Goal: Information Seeking & Learning: Learn about a topic

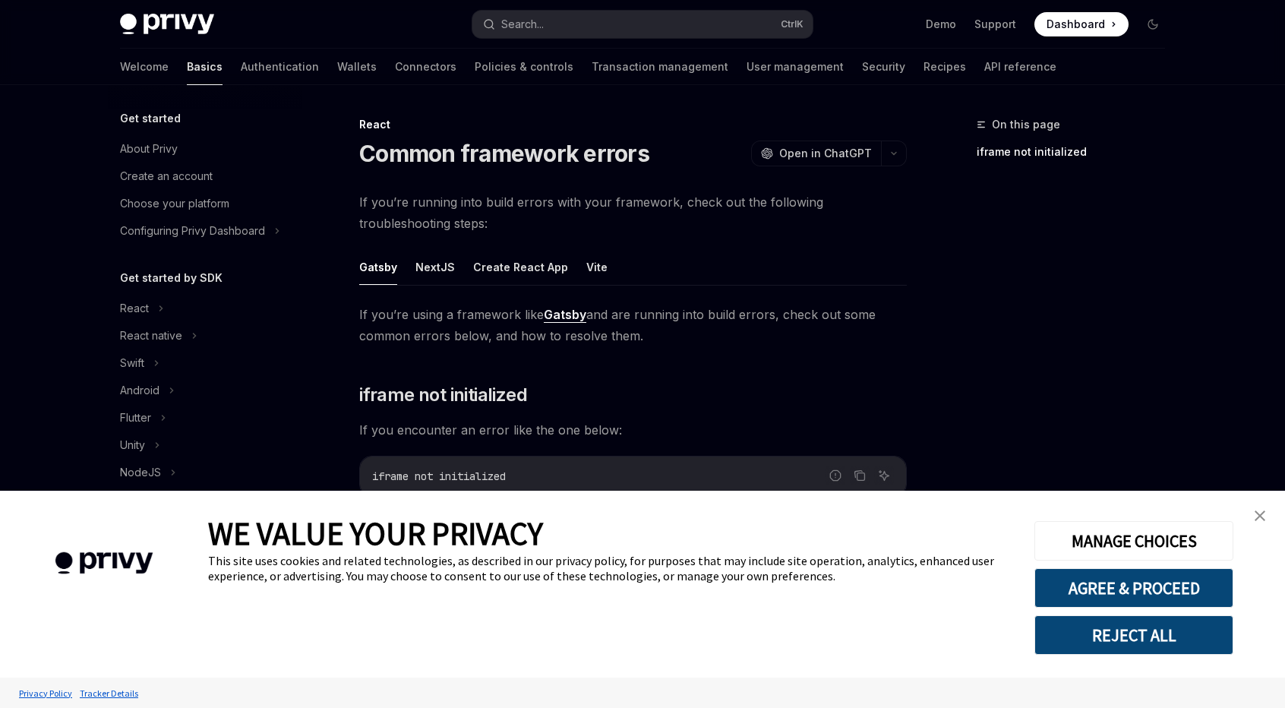
scroll to position [264, 0]
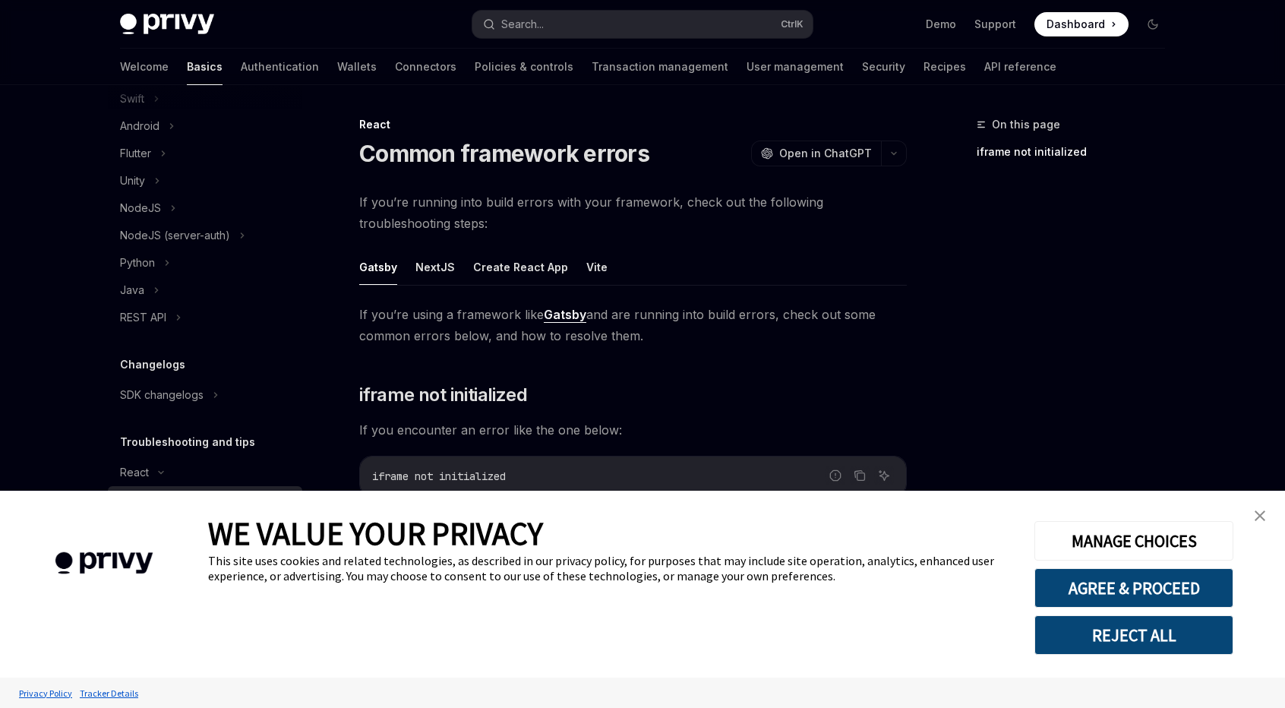
click at [1264, 501] on div "WE VALUE YOUR PRIVACY This site uses cookies and related technologies, as descr…" at bounding box center [642, 584] width 1285 height 187
click at [1261, 525] on link "close banner" at bounding box center [1260, 516] width 30 height 30
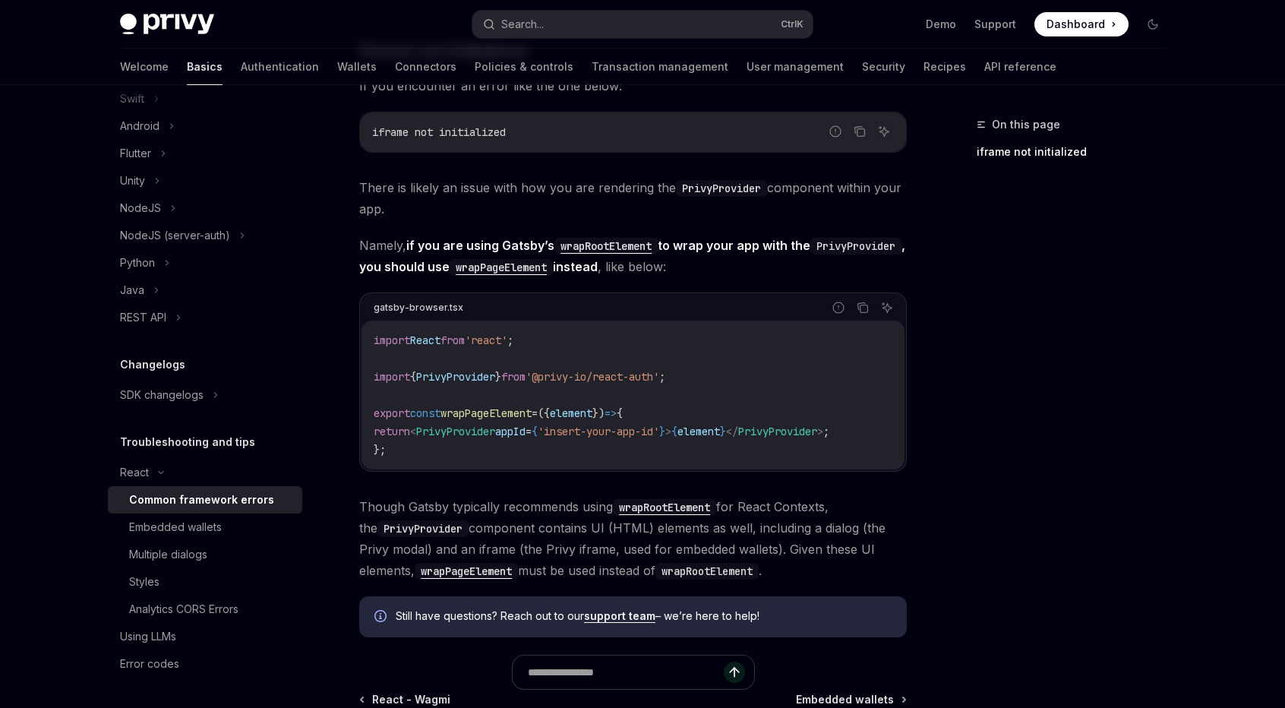
scroll to position [380, 0]
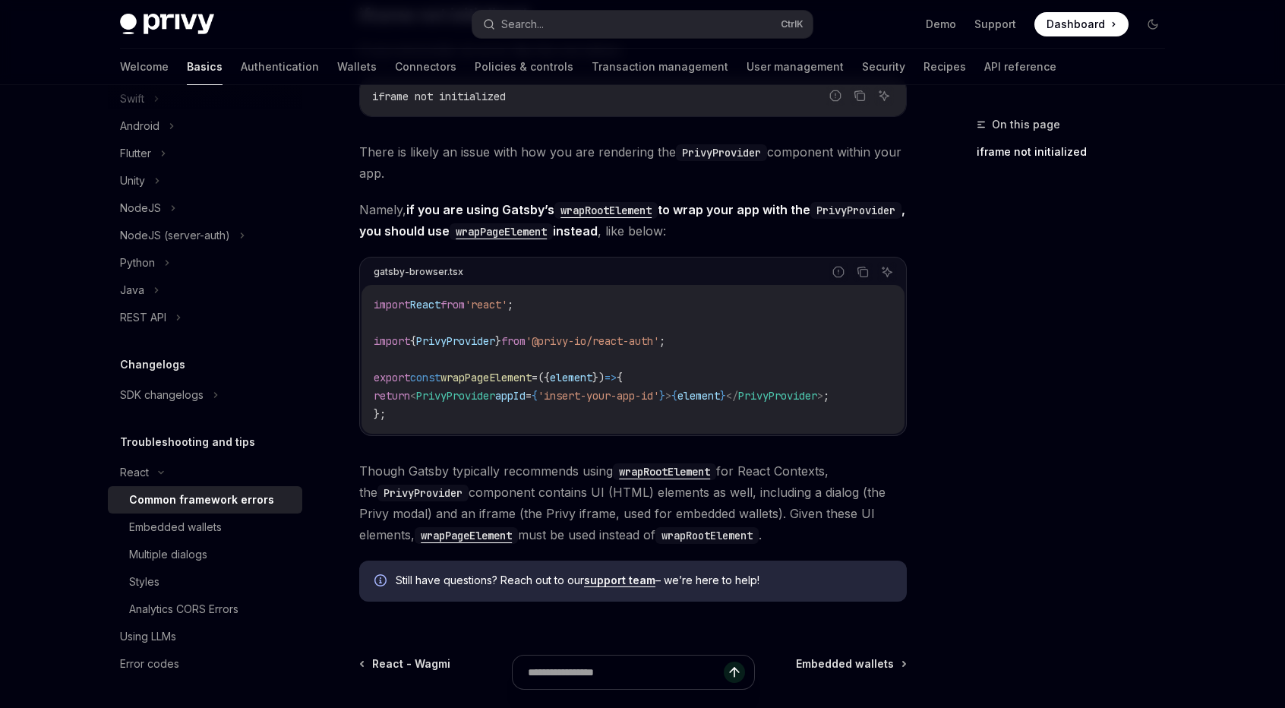
click at [1136, 560] on div "On this page iframe not initialized" at bounding box center [1061, 411] width 231 height 592
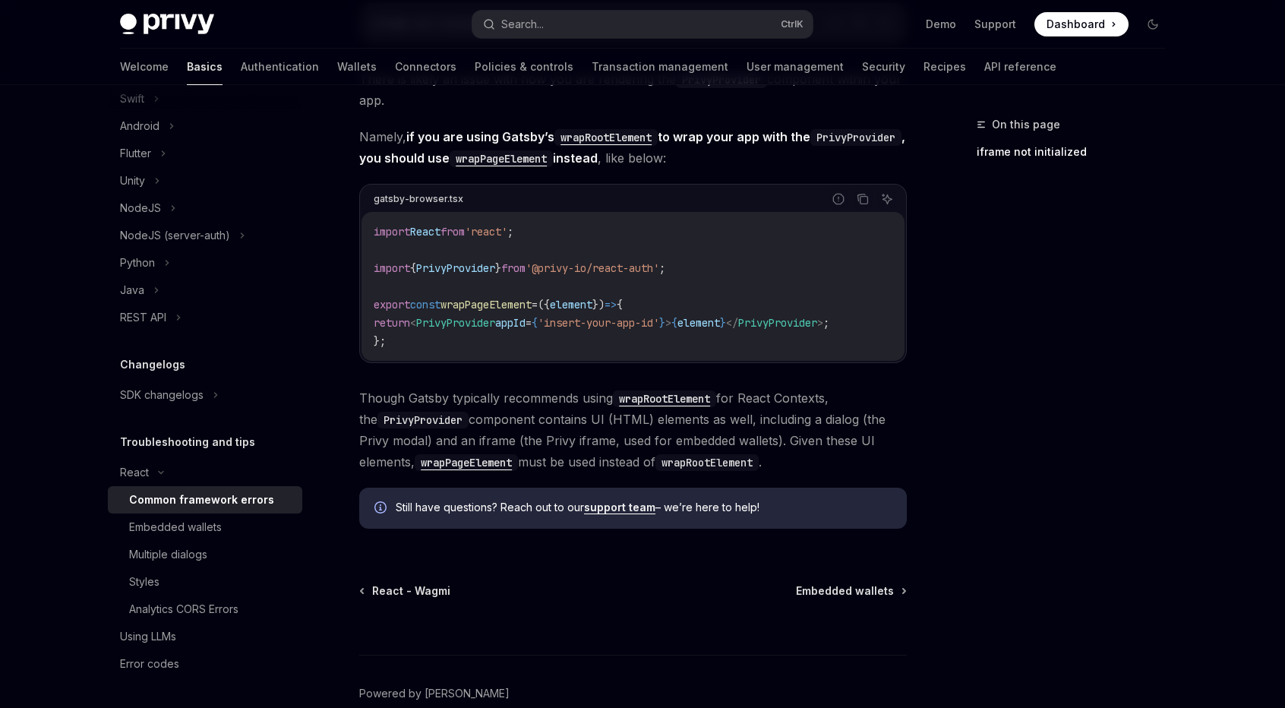
scroll to position [456, 0]
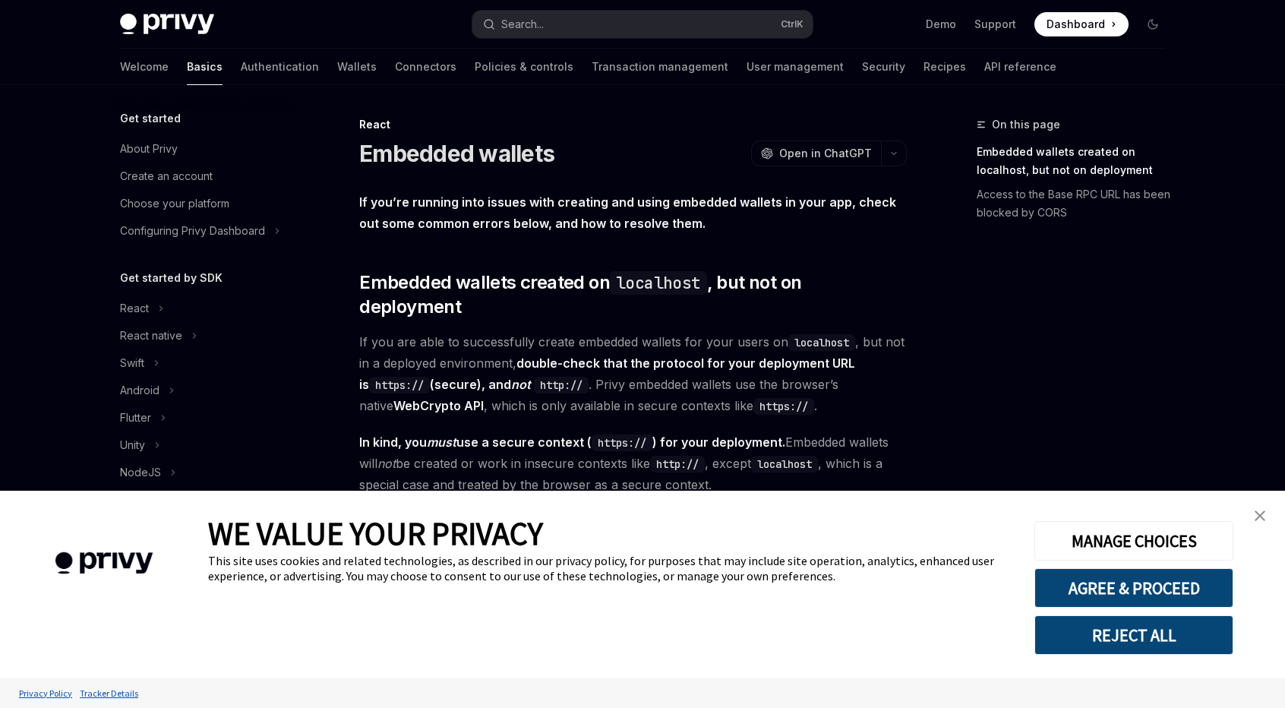
scroll to position [264, 0]
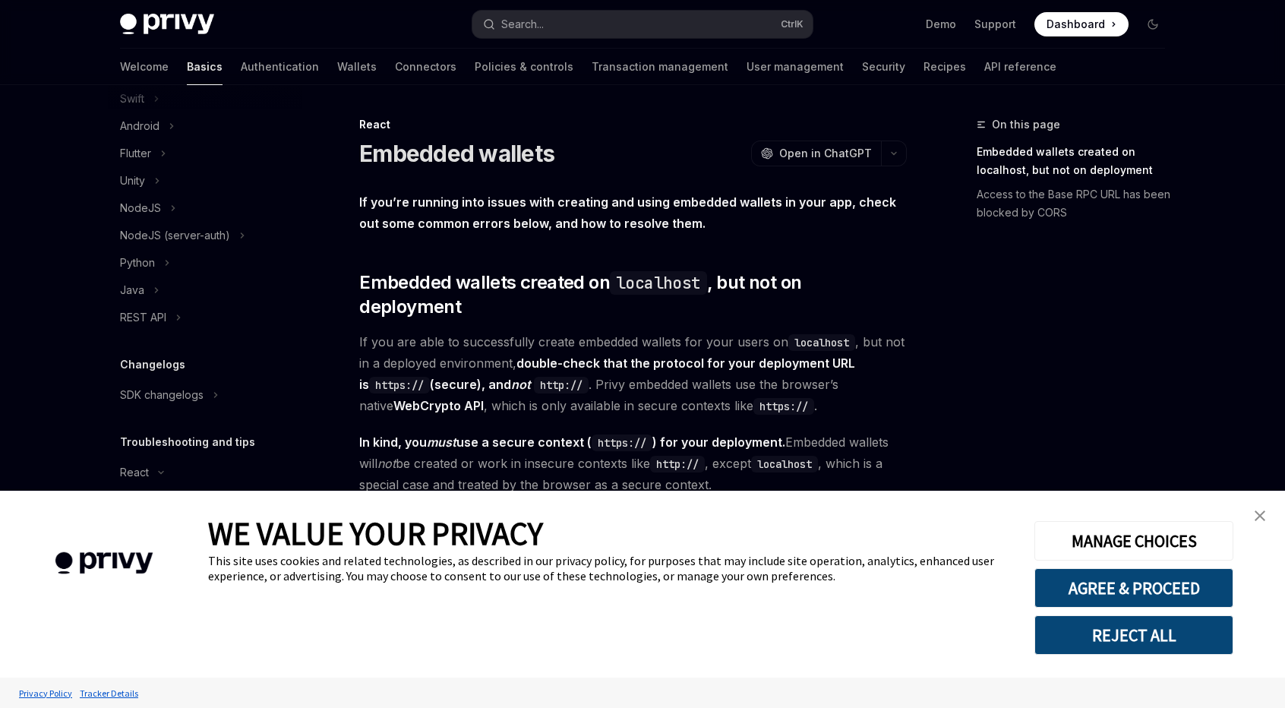
click at [1266, 515] on link "close banner" at bounding box center [1260, 516] width 30 height 30
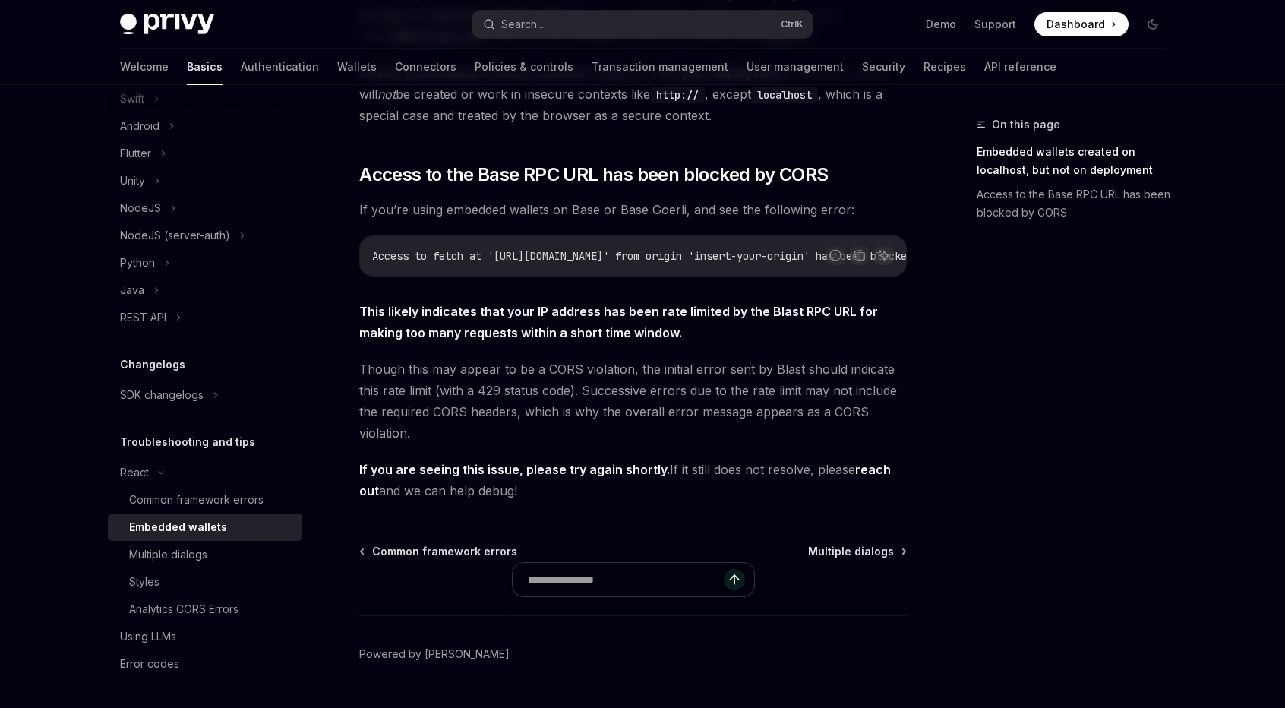
scroll to position [380, 0]
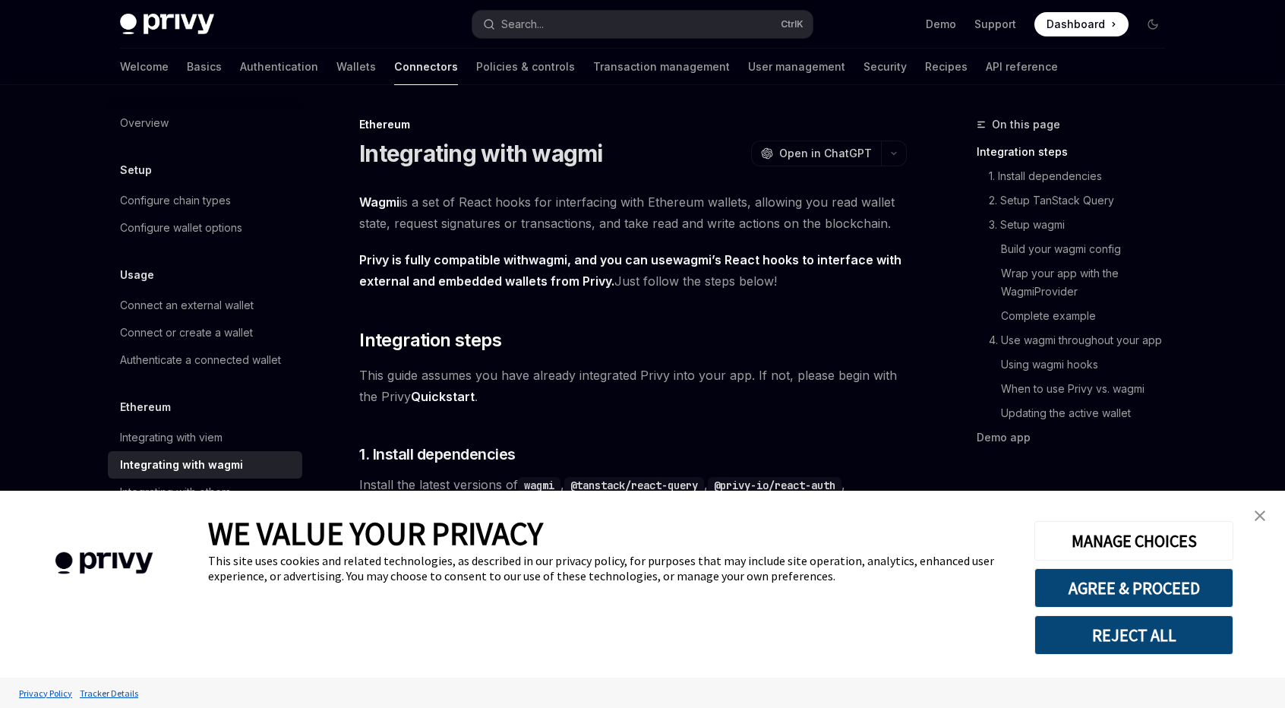
scroll to position [228, 0]
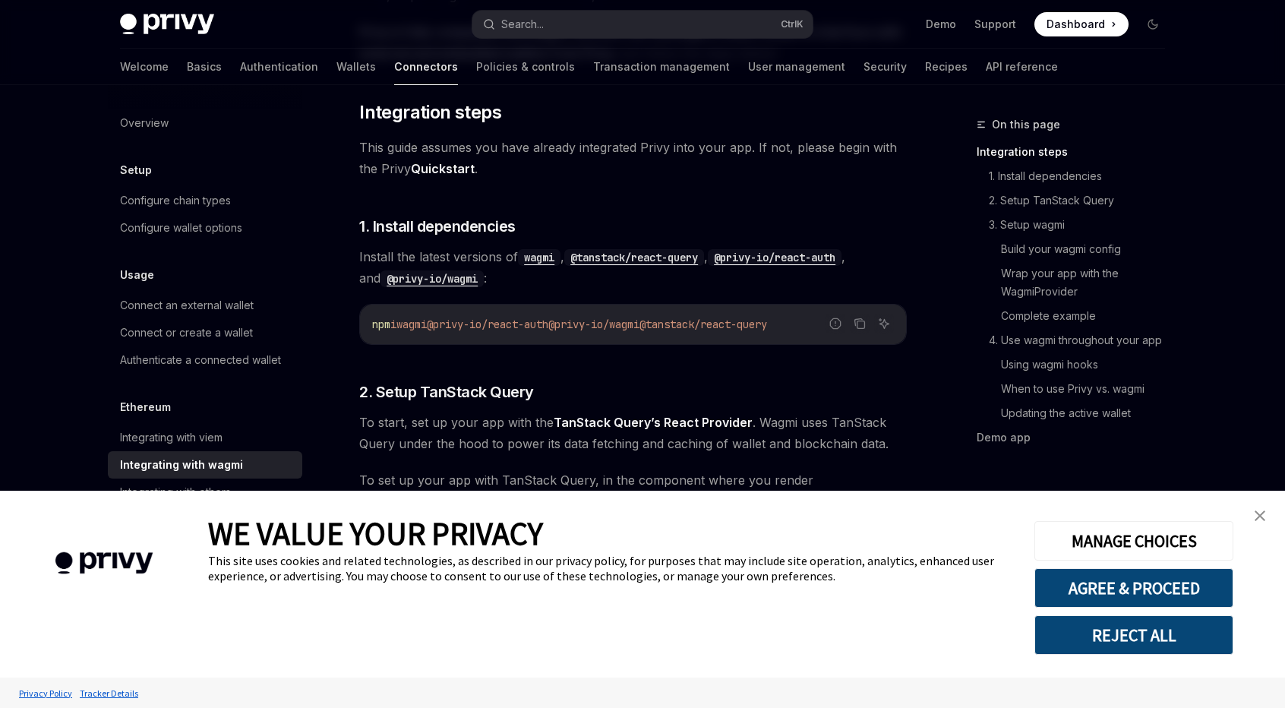
click at [1270, 517] on link "close banner" at bounding box center [1260, 516] width 30 height 30
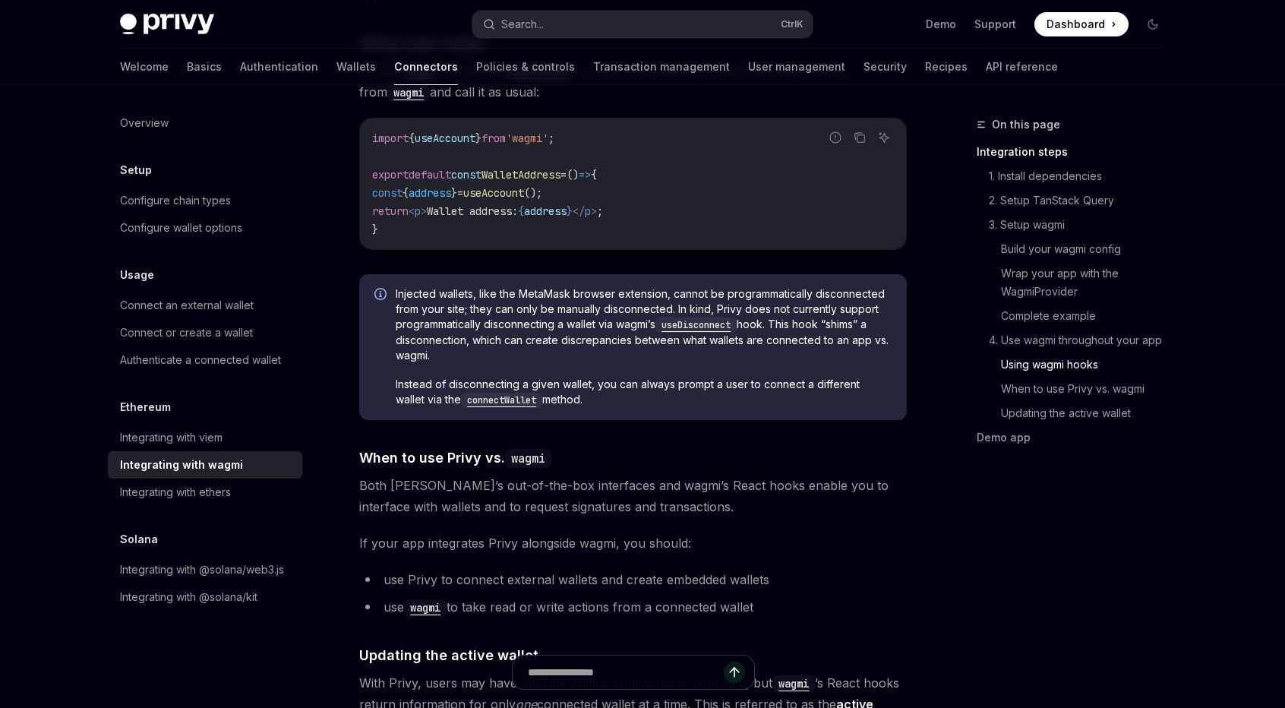
scroll to position [3570, 0]
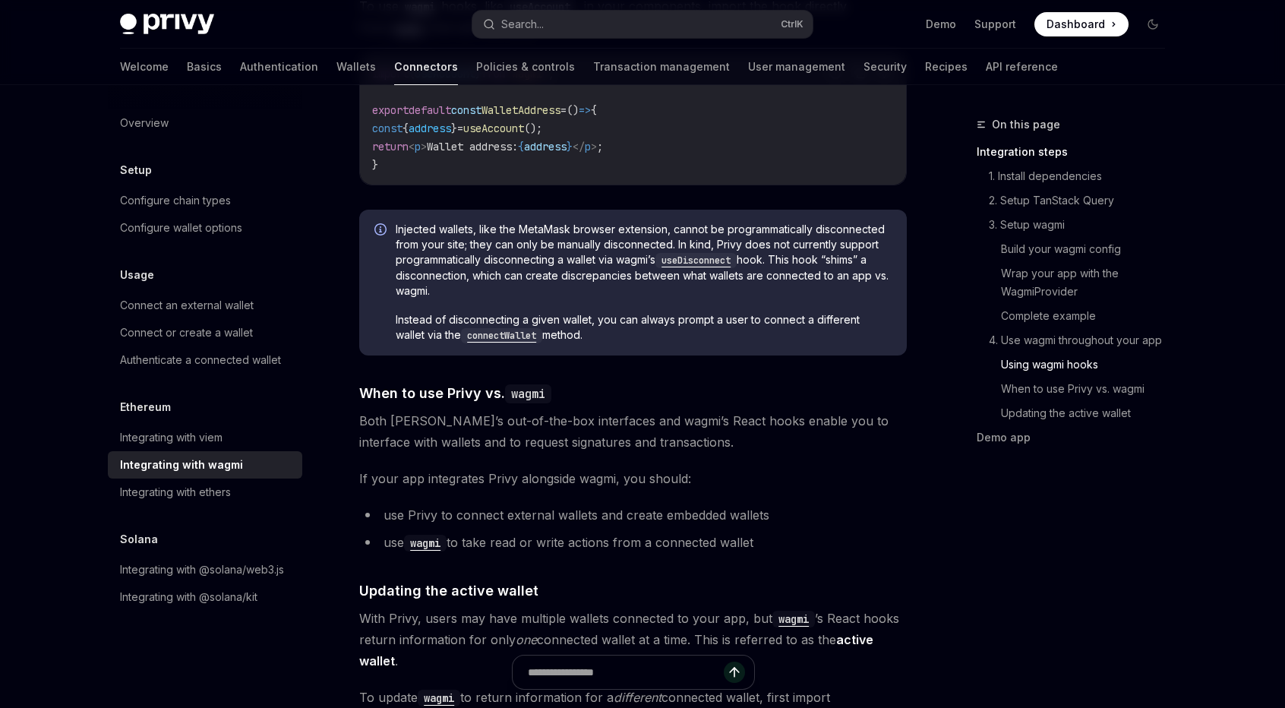
click at [451, 273] on span "Injected wallets, like the MetaMask browser extension, cannot be programmatical…" at bounding box center [644, 260] width 496 height 77
drag, startPoint x: 450, startPoint y: 273, endPoint x: 425, endPoint y: 262, distance: 27.2
click at [425, 262] on span "Injected wallets, like the MetaMask browser extension, cannot be programmatical…" at bounding box center [644, 260] width 496 height 77
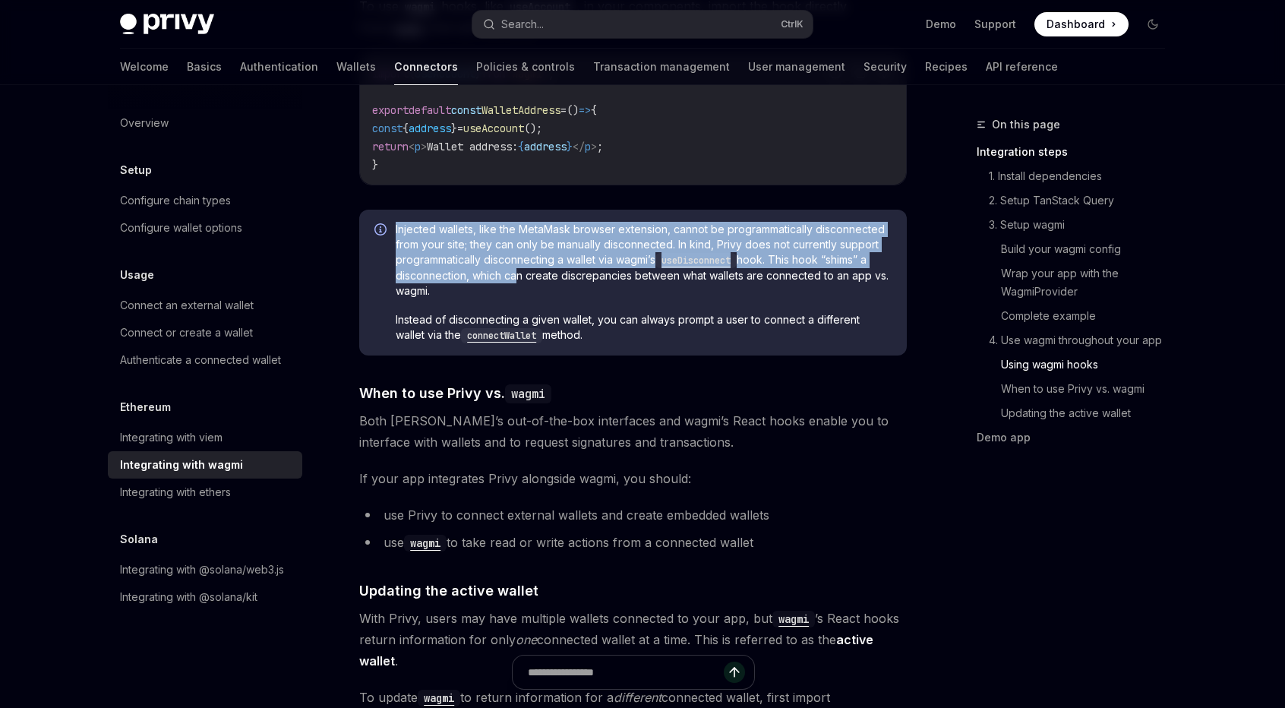
drag, startPoint x: 514, startPoint y: 267, endPoint x: 384, endPoint y: 226, distance: 136.2
click at [384, 226] on div "Injected wallets, like the MetaMask browser extension, cannot be programmatical…" at bounding box center [633, 283] width 548 height 146
click at [441, 242] on span "Injected wallets, like the MetaMask browser extension, cannot be programmatical…" at bounding box center [644, 260] width 496 height 77
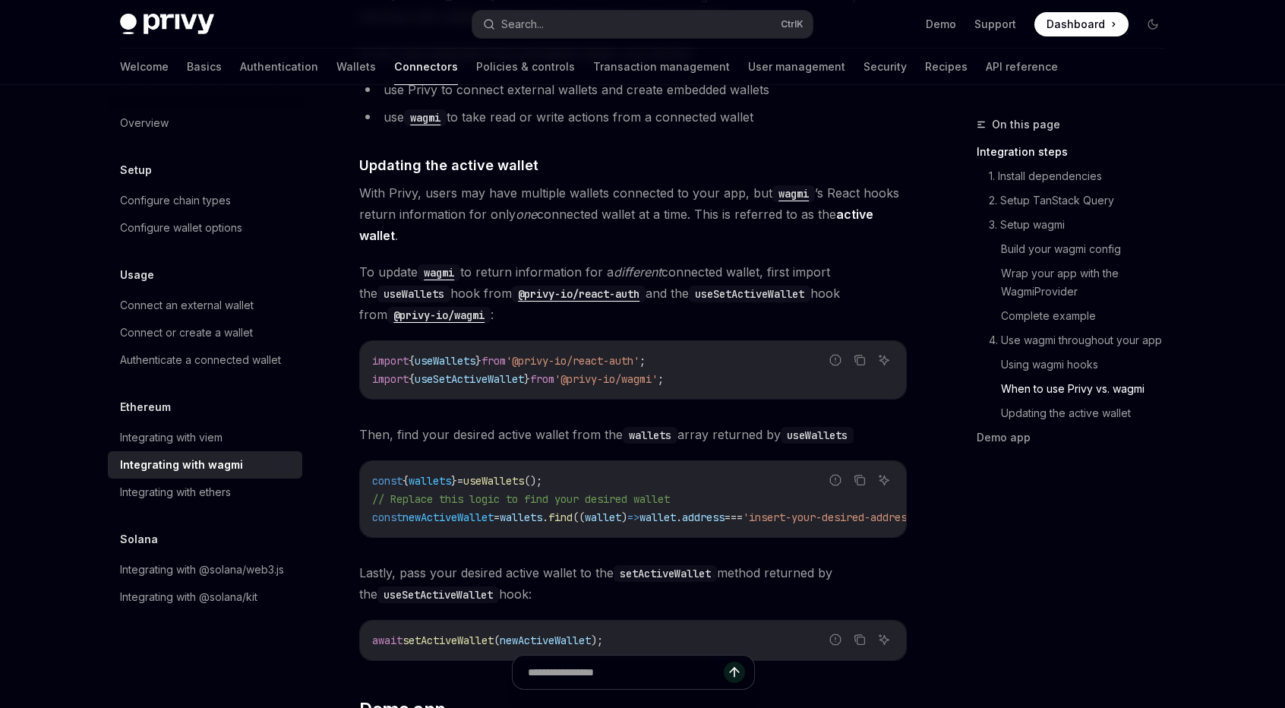
scroll to position [3950, 0]
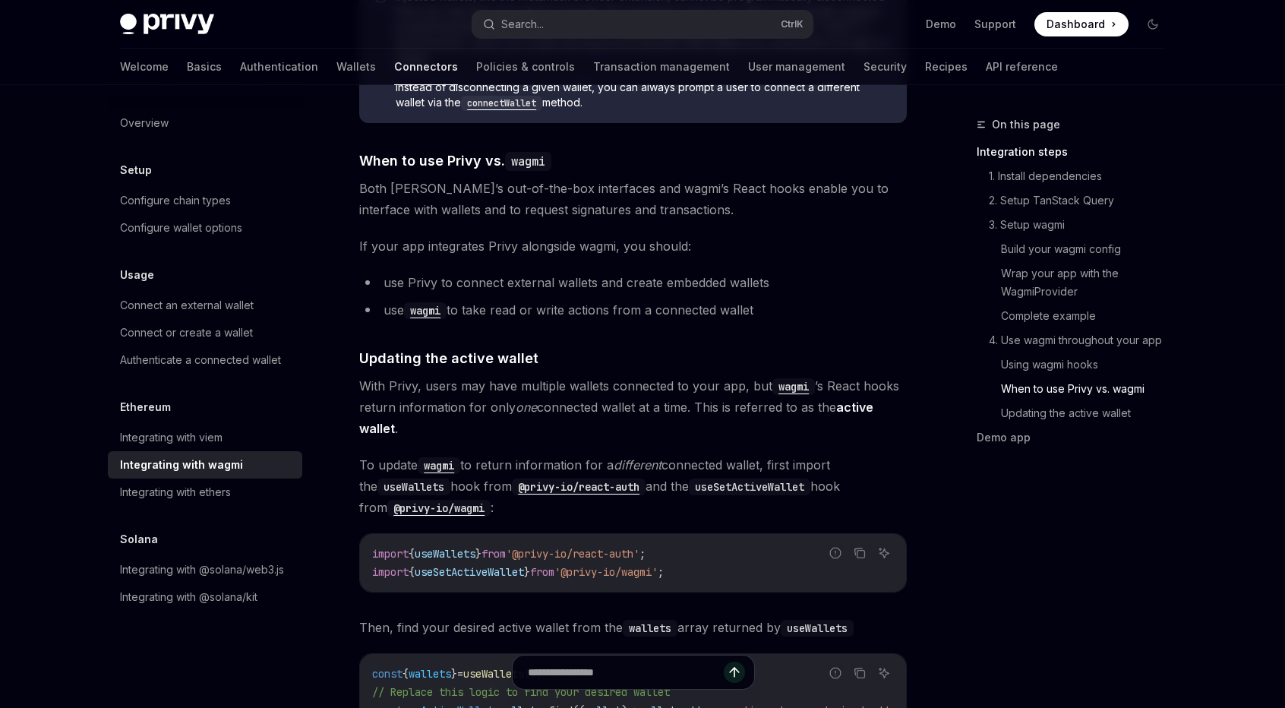
scroll to position [3801, 0]
click at [603, 480] on code "@privy-io/react-auth" at bounding box center [579, 488] width 134 height 17
drag, startPoint x: 627, startPoint y: 378, endPoint x: 595, endPoint y: 393, distance: 35.3
click at [627, 378] on span "With Privy, users may have multiple wallets connected to your app, but wagmi ’s…" at bounding box center [633, 409] width 548 height 64
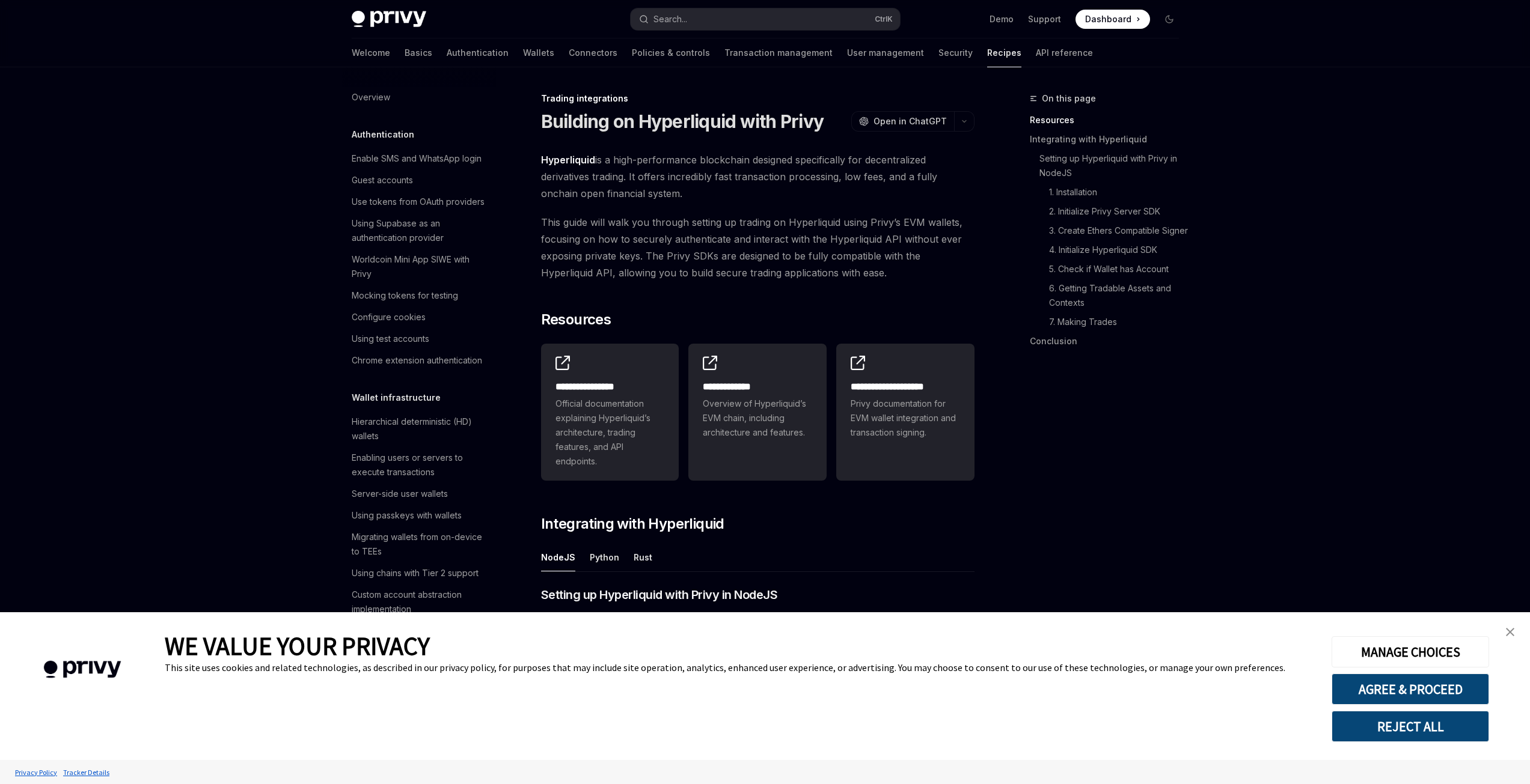
scroll to position [1074, 0]
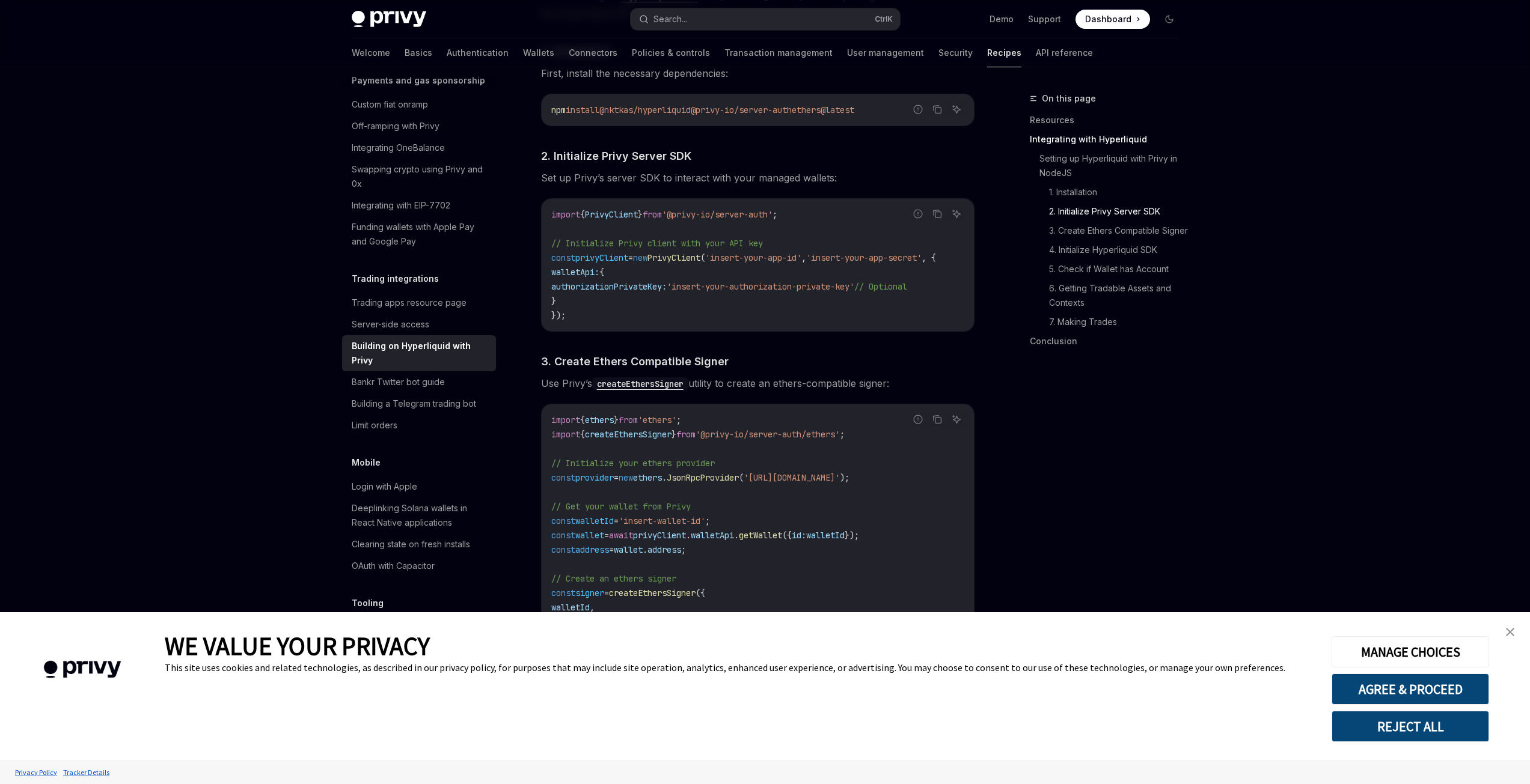
scroll to position [601, 0]
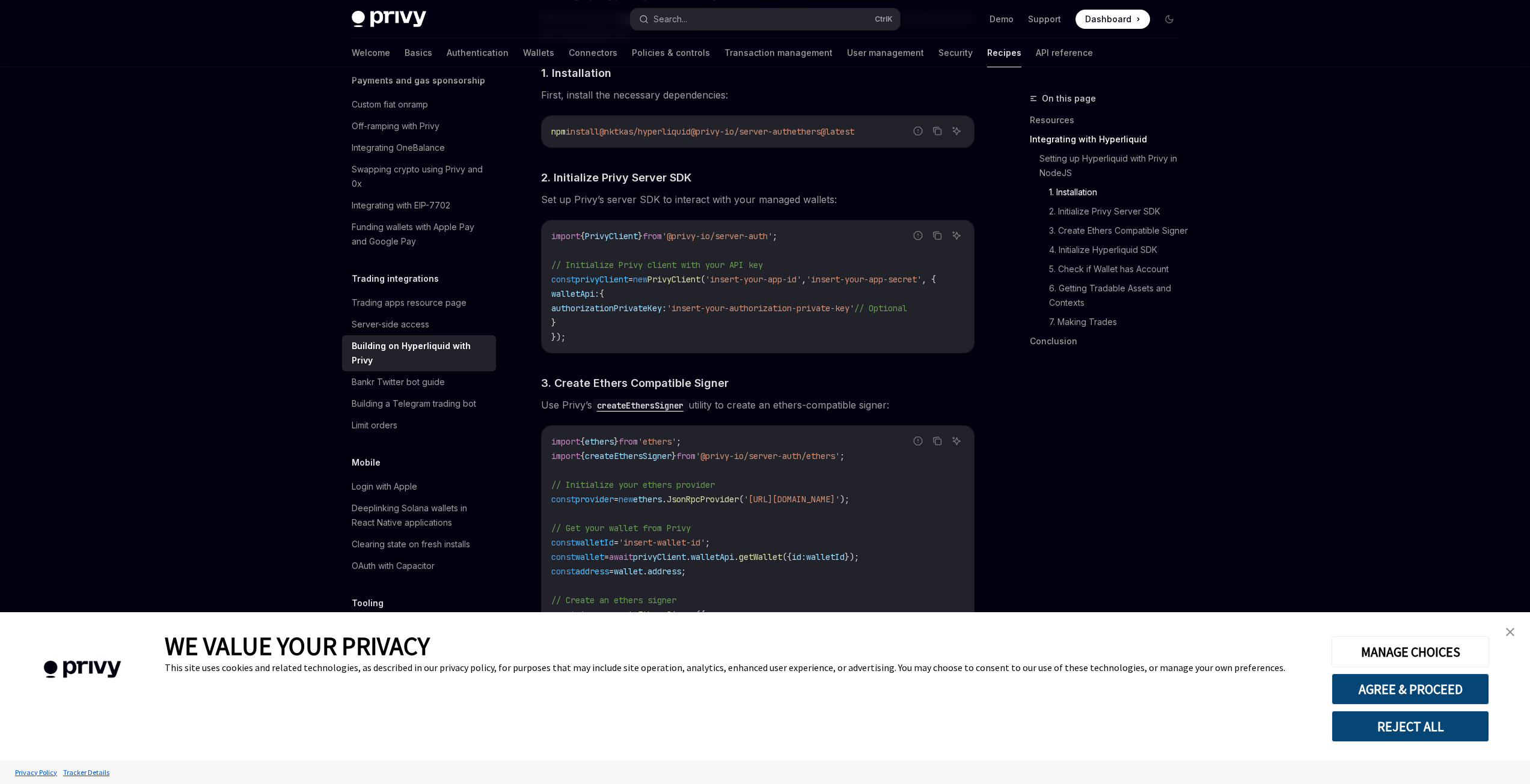
click at [678, 412] on code "createEthersSigner" at bounding box center [640, 405] width 97 height 13
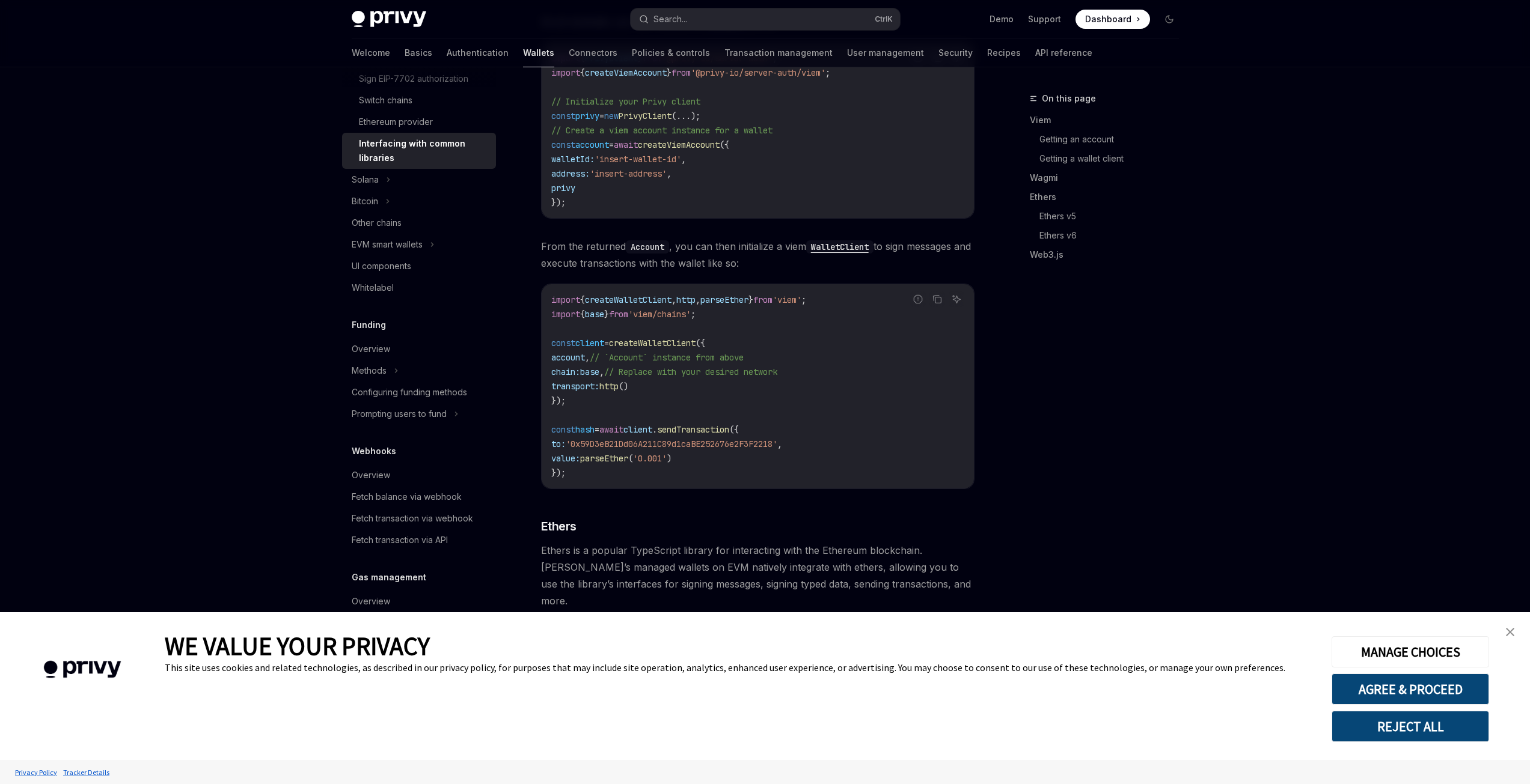
type textarea "*"
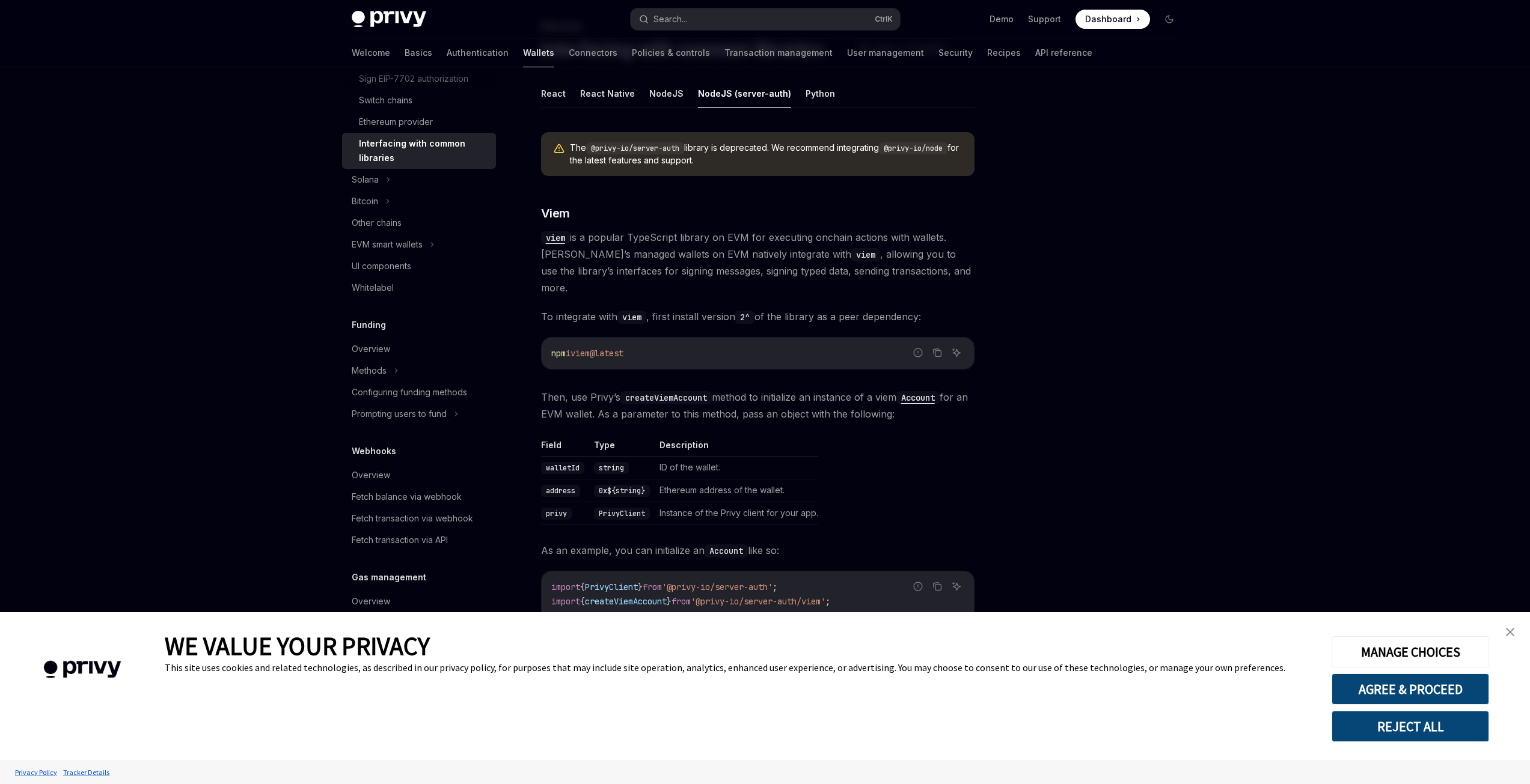
click at [931, 147] on code "@privy-io/node" at bounding box center [913, 148] width 69 height 12
click at [1507, 631] on img "close banner" at bounding box center [1510, 632] width 9 height 9
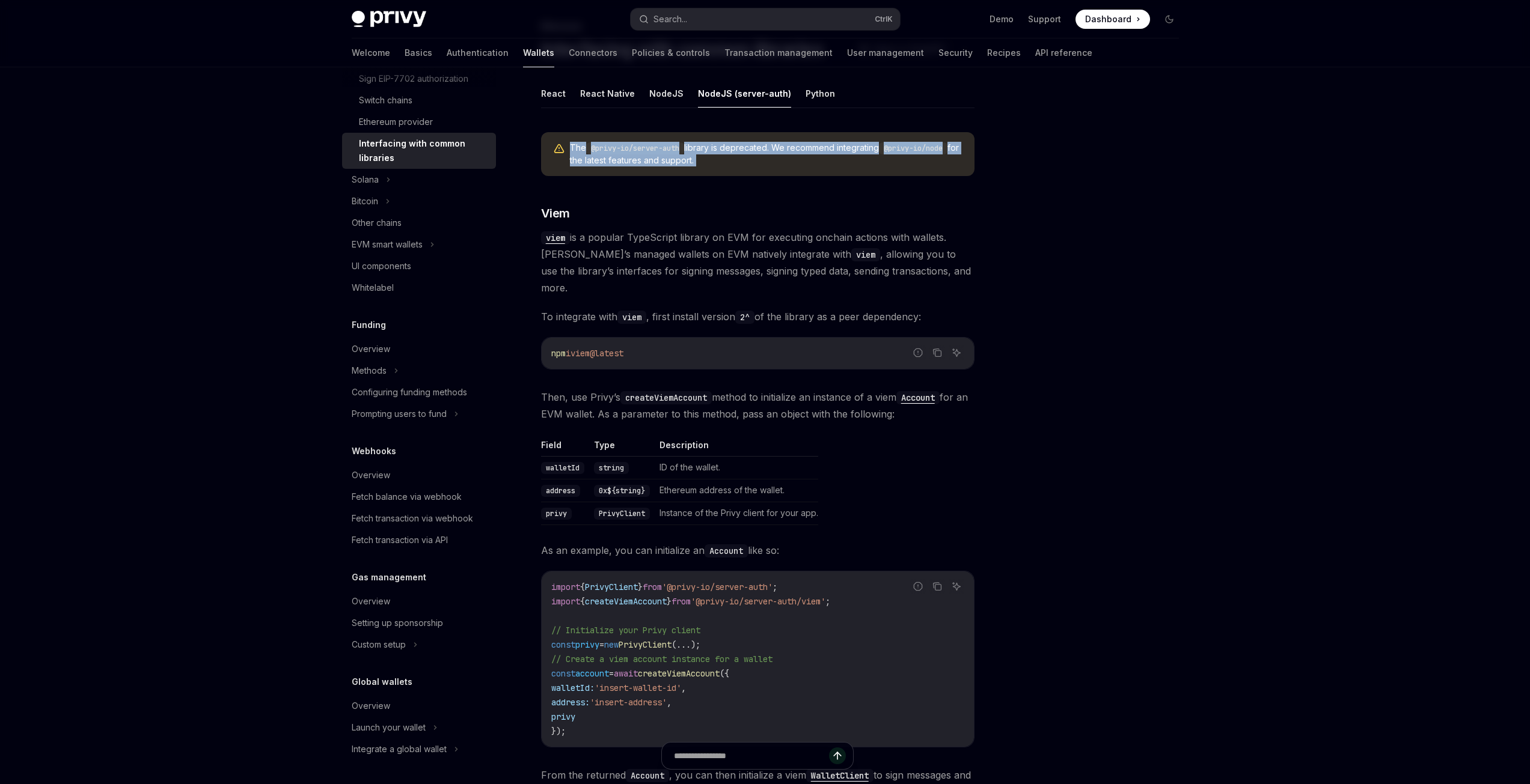
click at [716, 153] on span "The @privy-io/server-auth library is deprecated. We recommend integrating @priv…" at bounding box center [766, 153] width 393 height 25
drag, startPoint x: 718, startPoint y: 158, endPoint x: 569, endPoint y: 144, distance: 149.7
click at [569, 144] on div "The @privy-io/server-auth library is deprecated. We recommend integrating @priv…" at bounding box center [758, 153] width 434 height 44
copy span "The @privy-io/server-auth library is deprecated. We recommend integrating @priv…"
click at [709, 168] on div "The @privy-io/server-auth library is deprecated. We recommend integrating @priv…" at bounding box center [758, 153] width 434 height 44
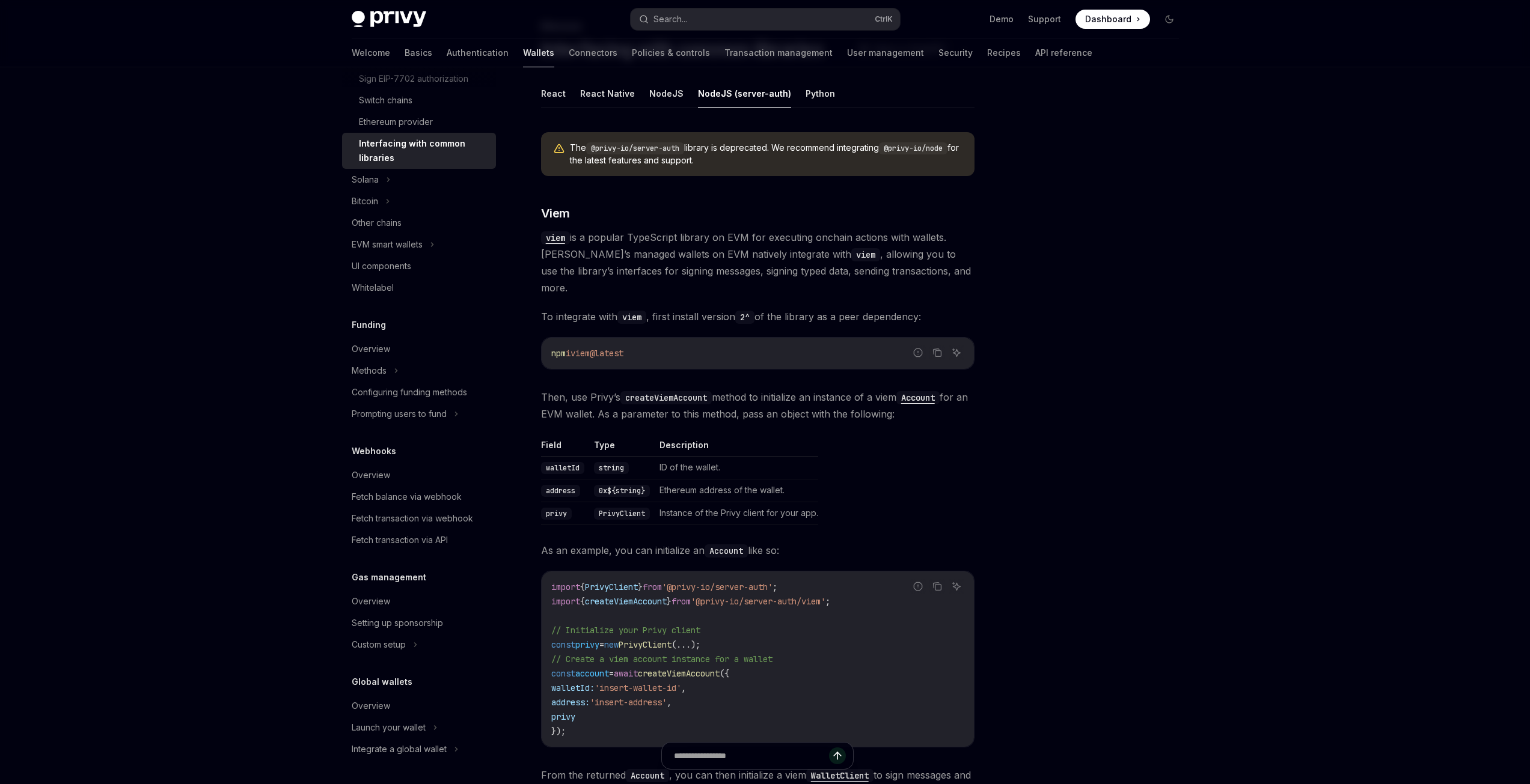
click at [927, 149] on code "@privy-io/node" at bounding box center [913, 148] width 69 height 12
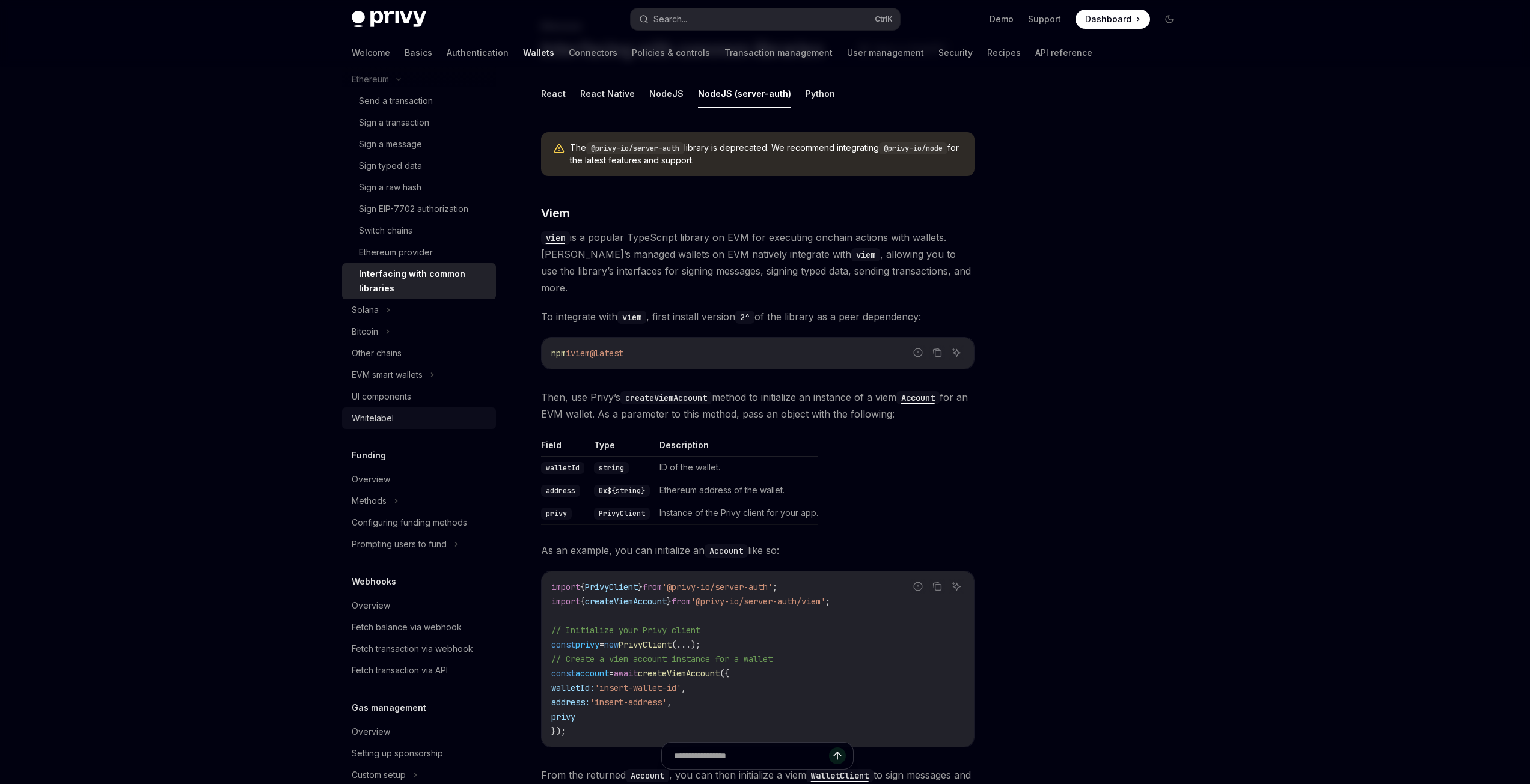
scroll to position [277, 0]
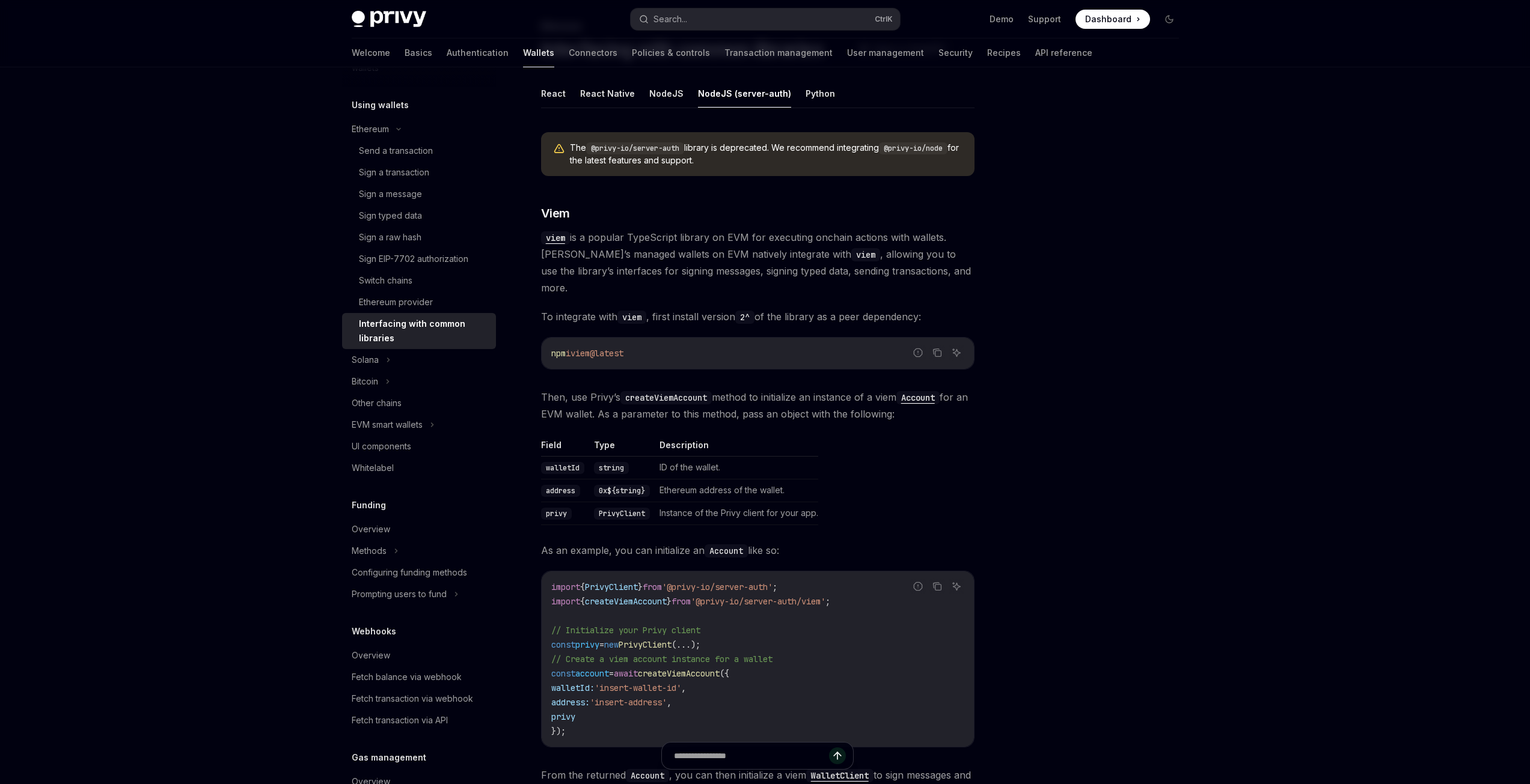
click at [699, 24] on button "Search... Ctrl K" at bounding box center [765, 19] width 269 height 21
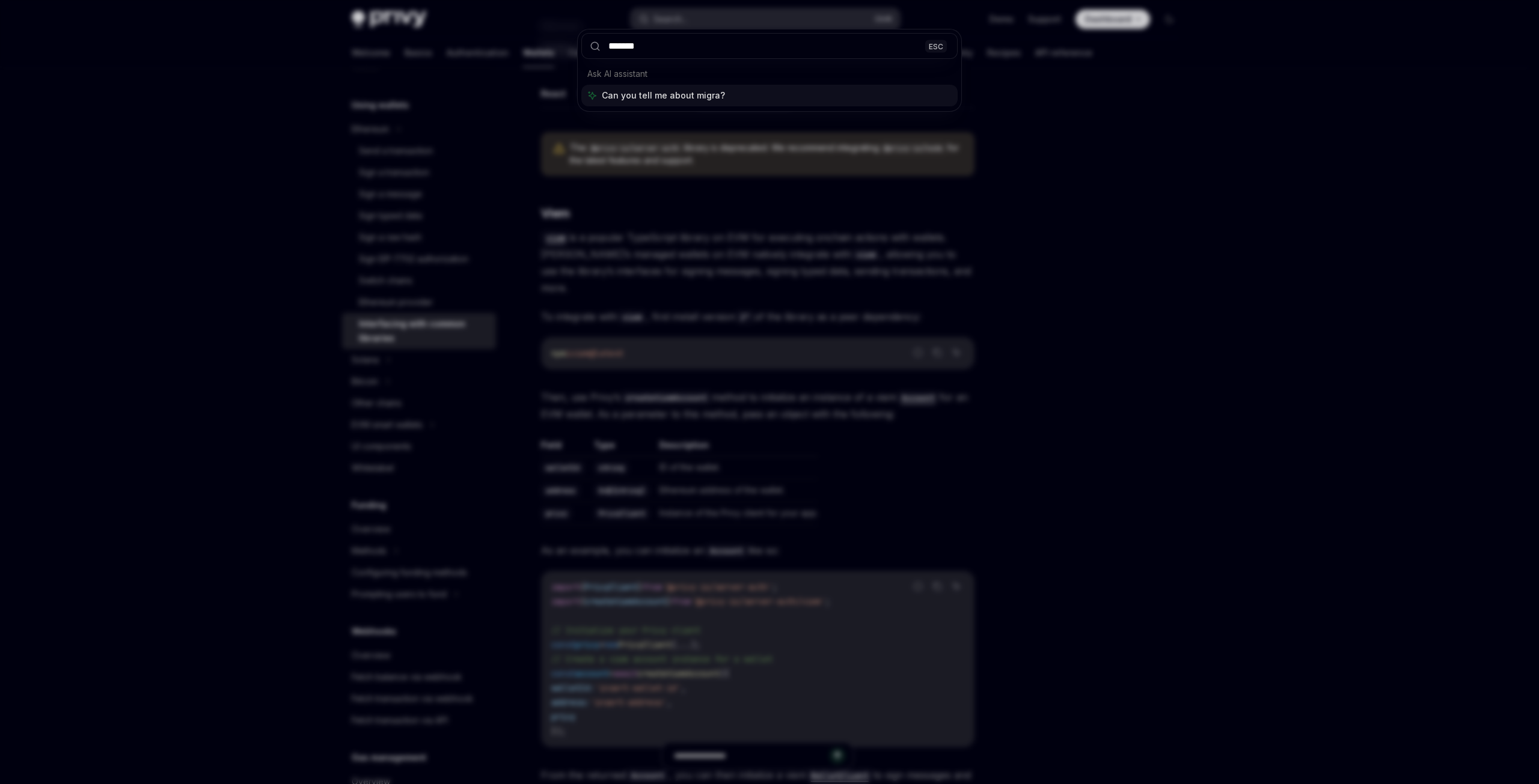
type input "********"
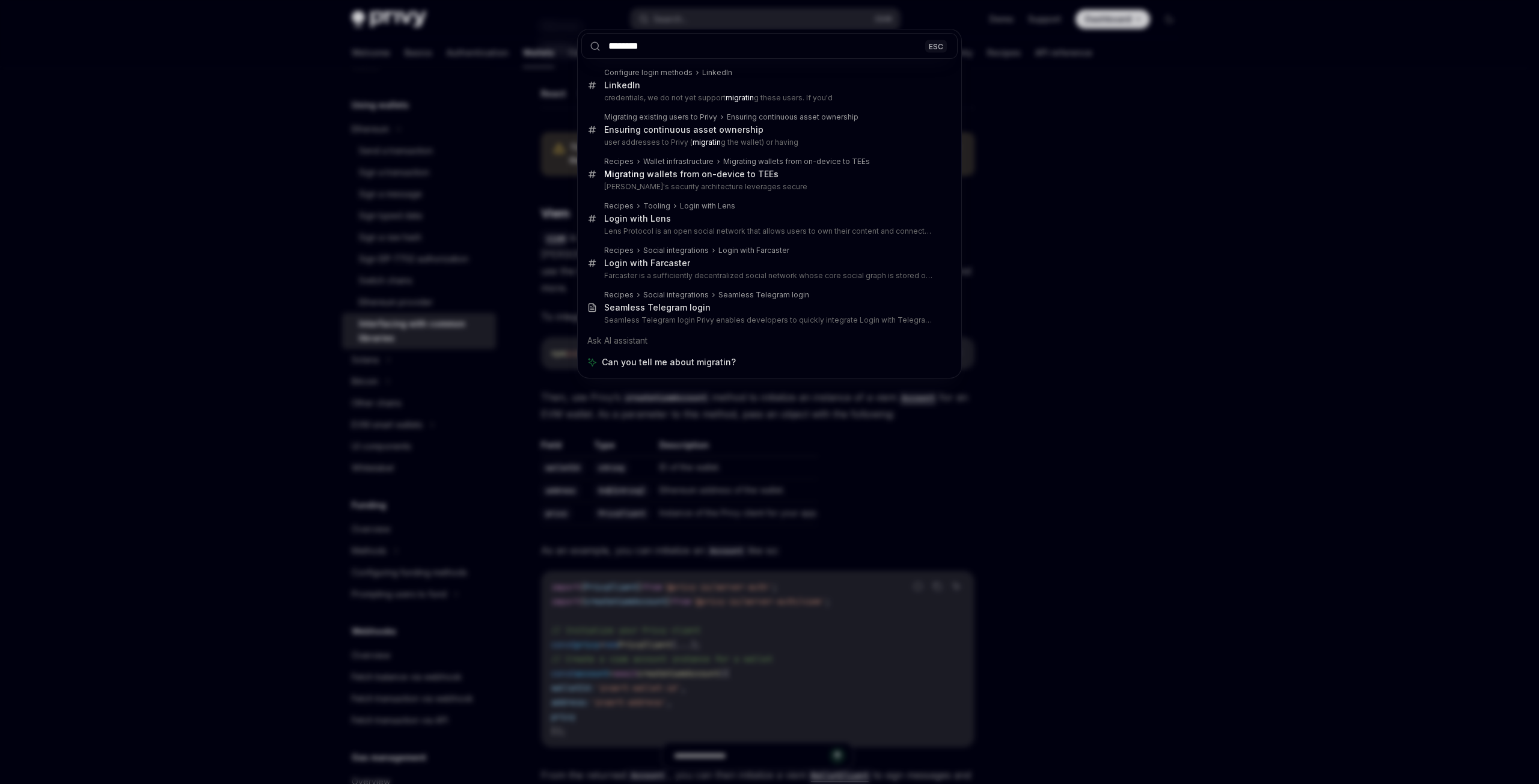
click at [1095, 161] on div "******** ESC Configure login methods LinkedIn LinkedIn credentials, we do not y…" at bounding box center [769, 392] width 1539 height 784
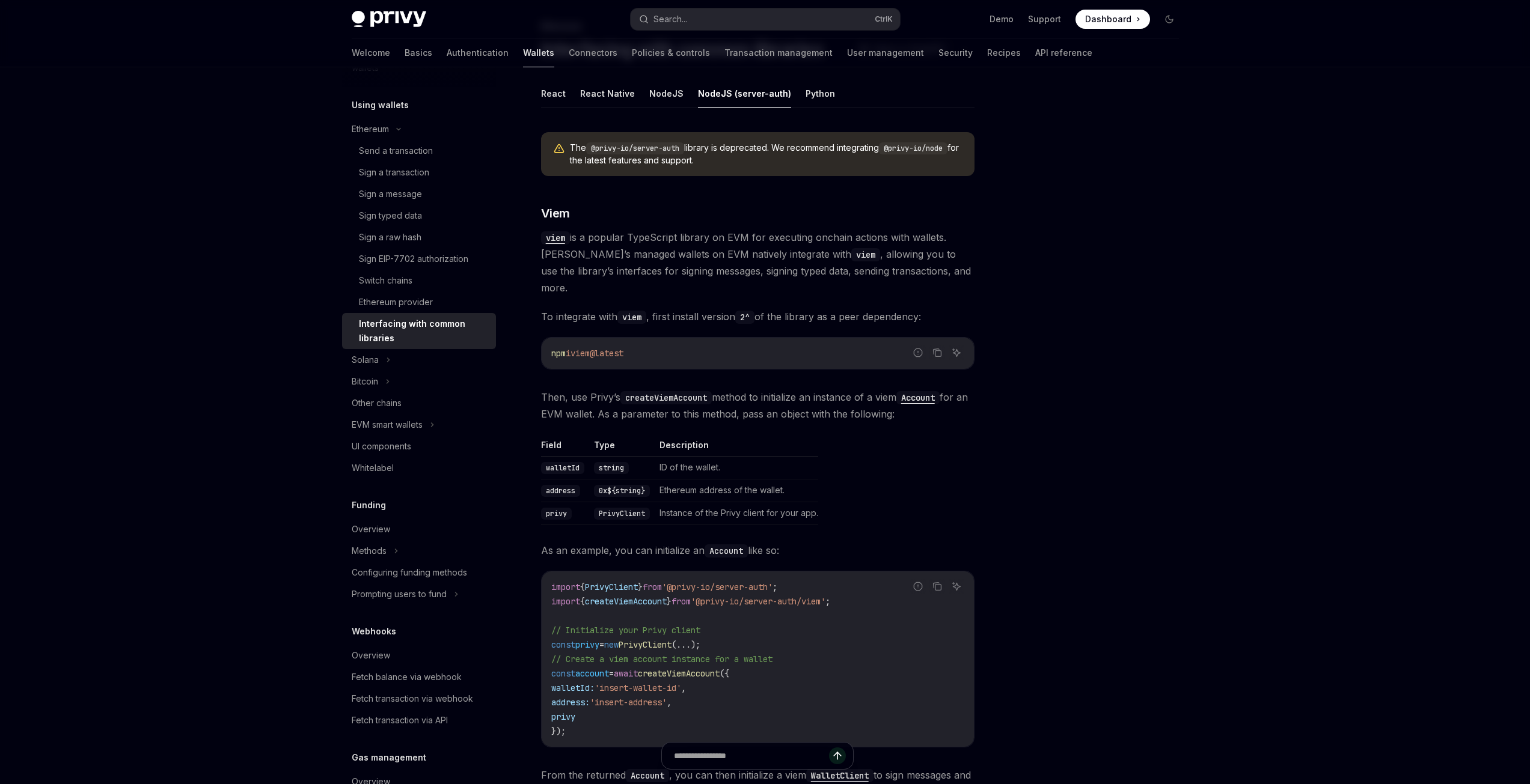
click at [731, 17] on button "Search... Ctrl K" at bounding box center [765, 19] width 269 height 21
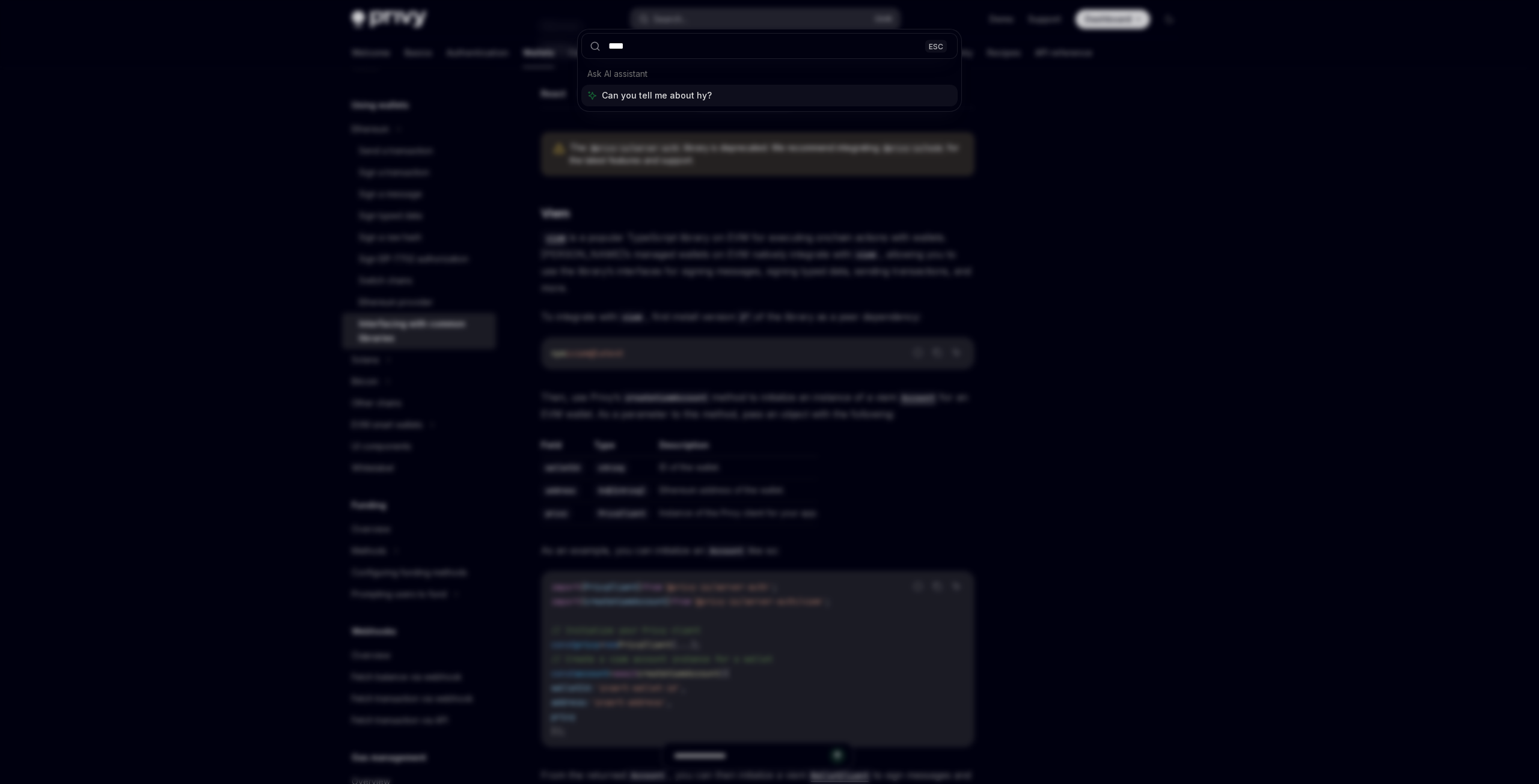
type input "*****"
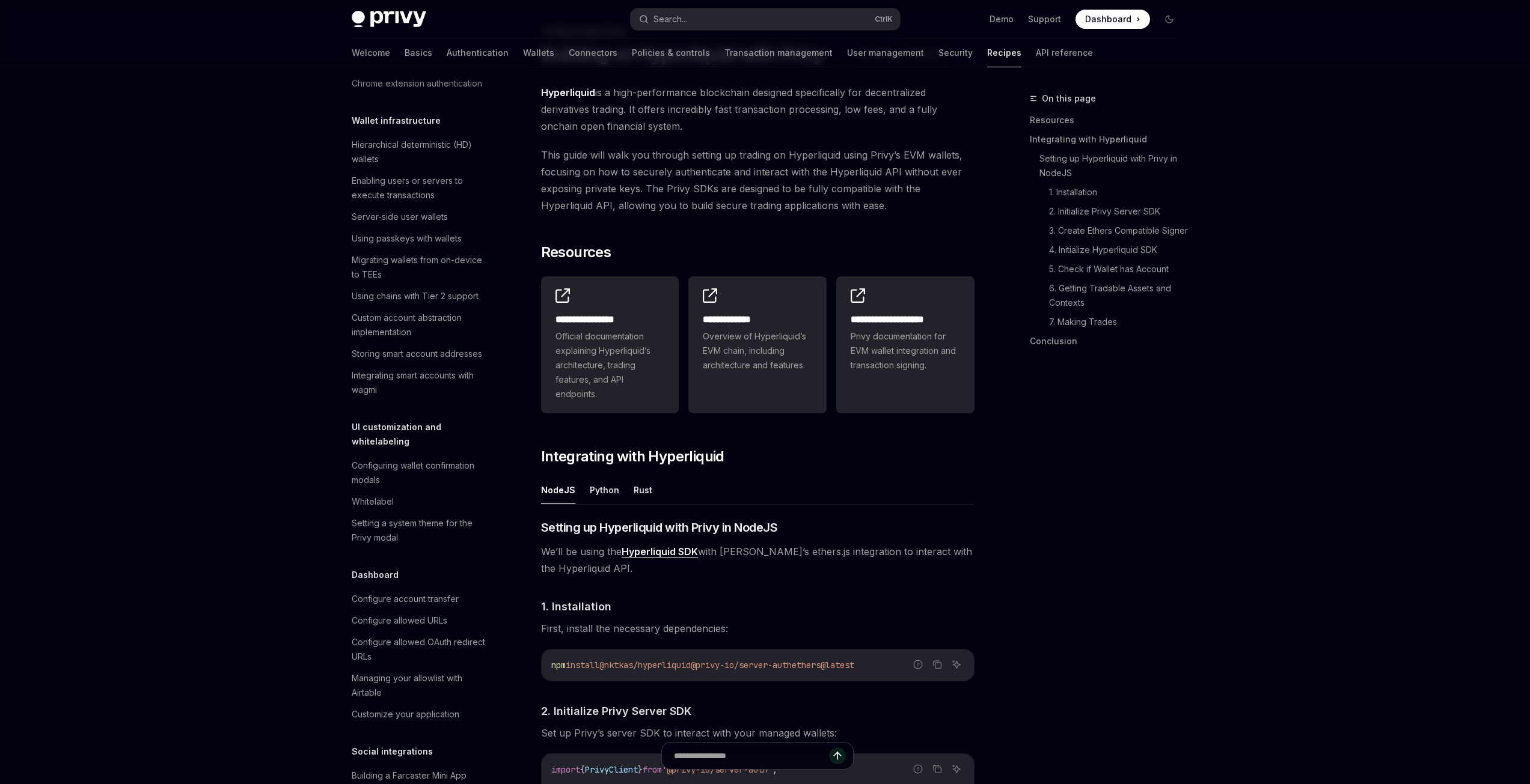
scroll to position [1074, 0]
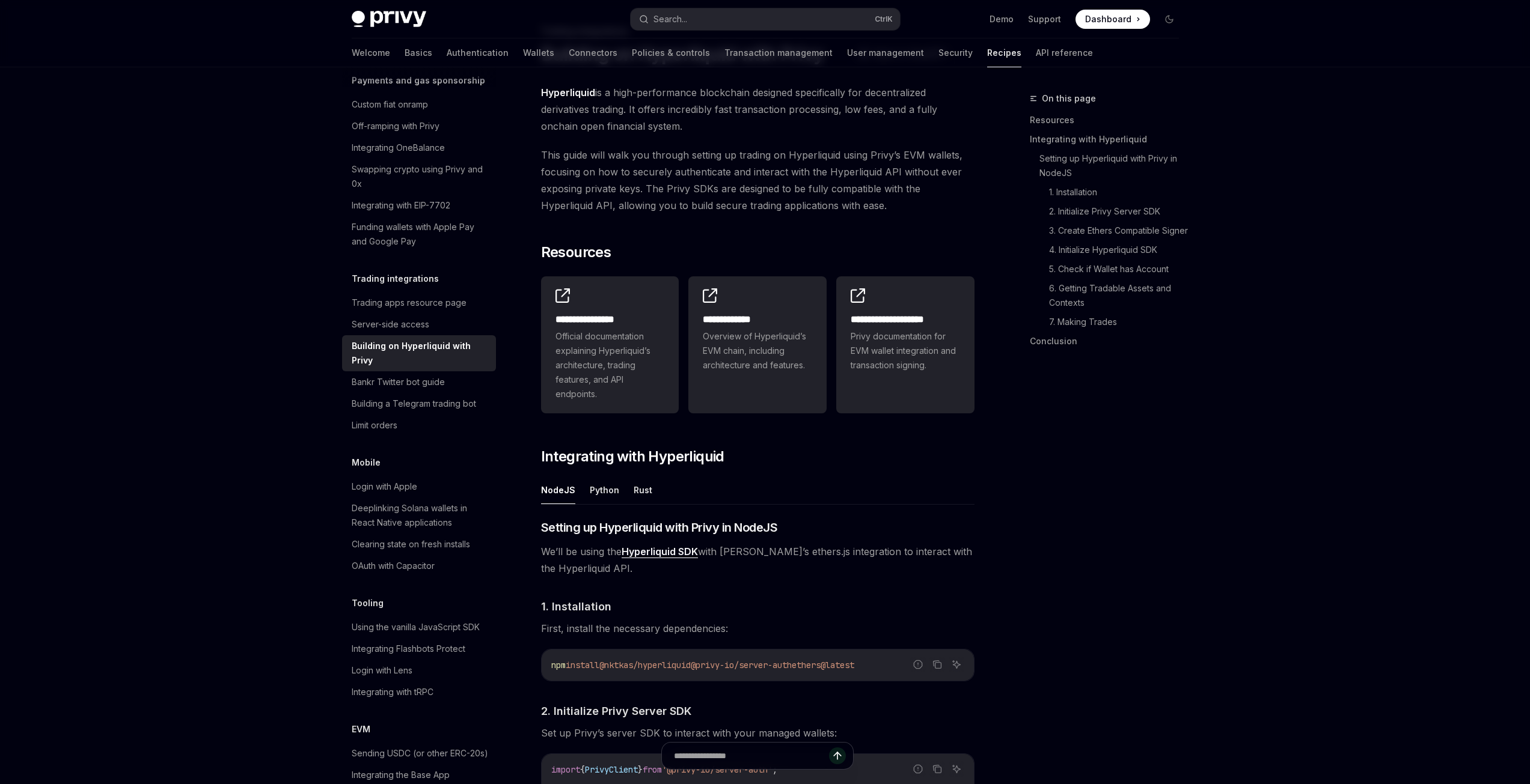
type textarea "*"
click at [678, 18] on div "Search..." at bounding box center [670, 19] width 34 height 14
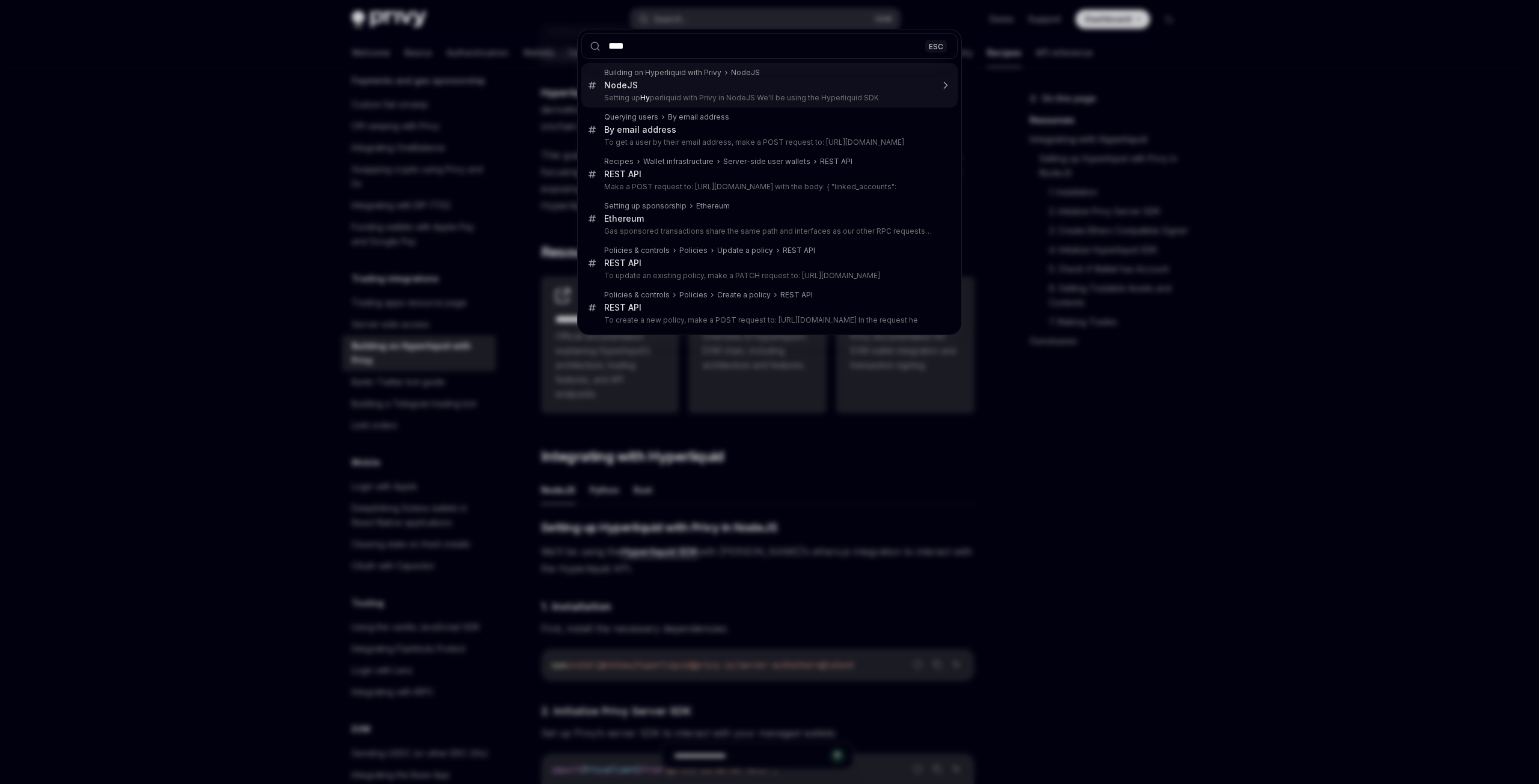
type input "*****"
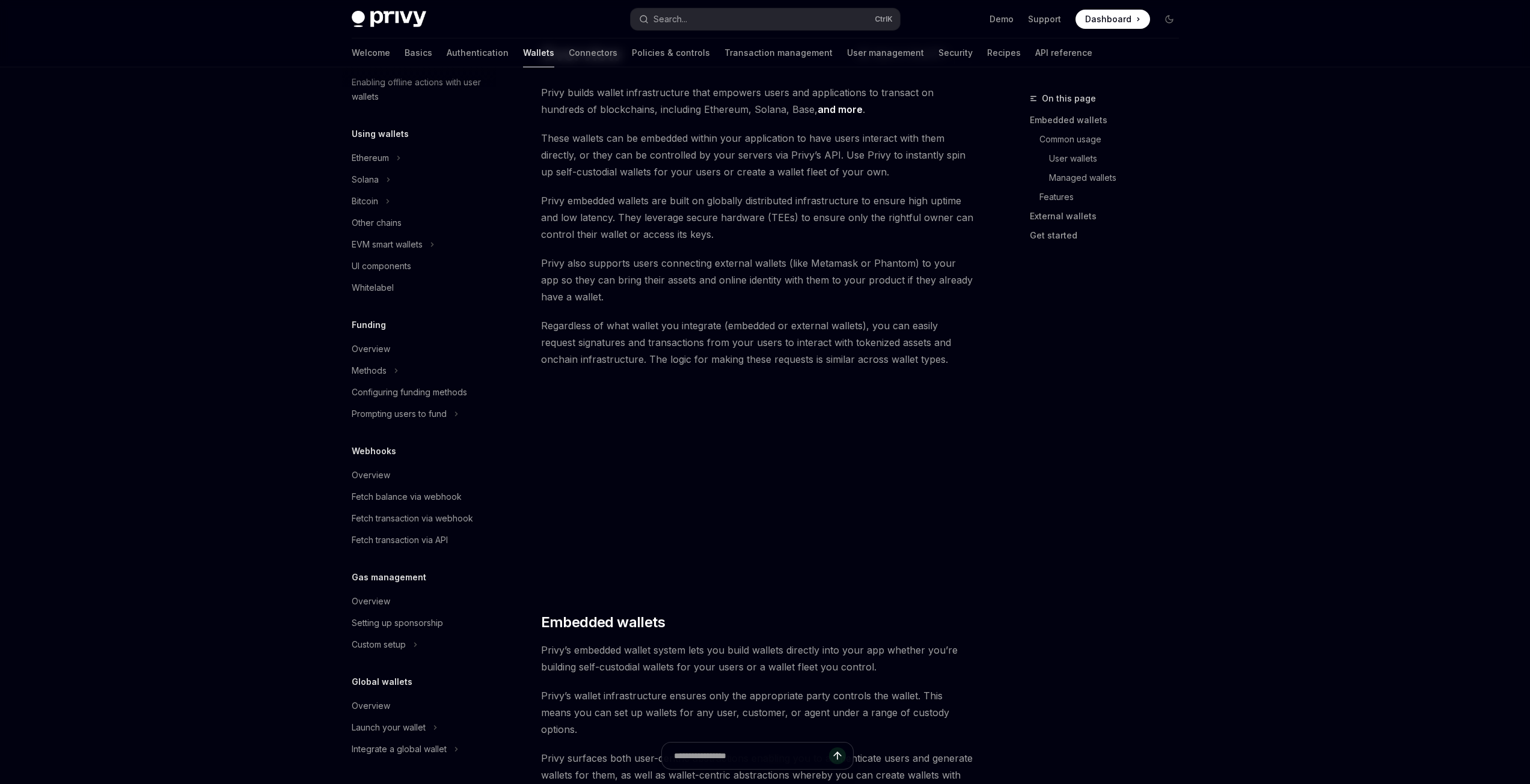
type textarea "*"
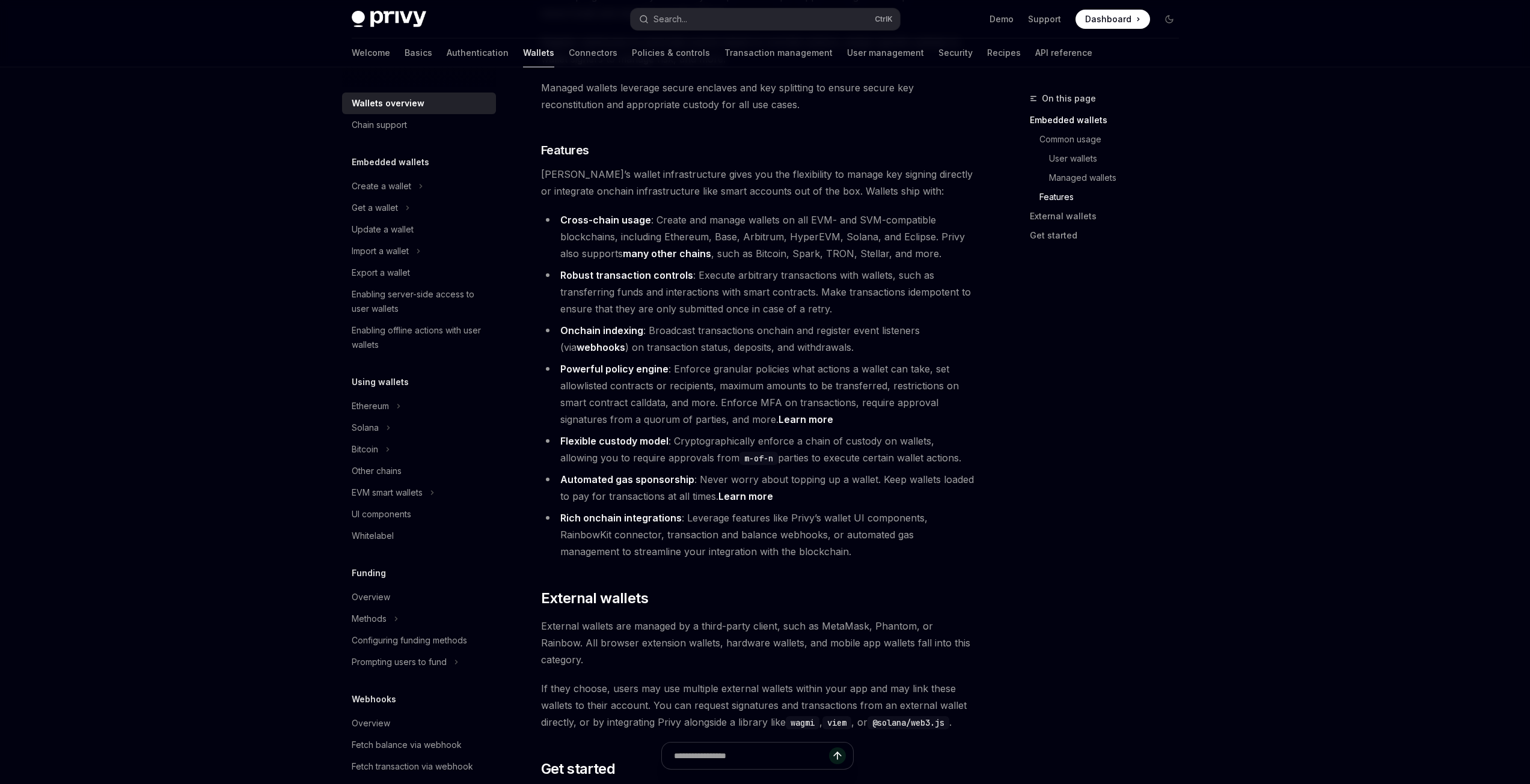
click at [739, 361] on li "Powerful policy engine : Enforce granular policies what actions a wallet can ta…" at bounding box center [758, 394] width 434 height 67
click at [743, 361] on li "Powerful policy engine : Enforce granular policies what actions a wallet can ta…" at bounding box center [758, 394] width 434 height 67
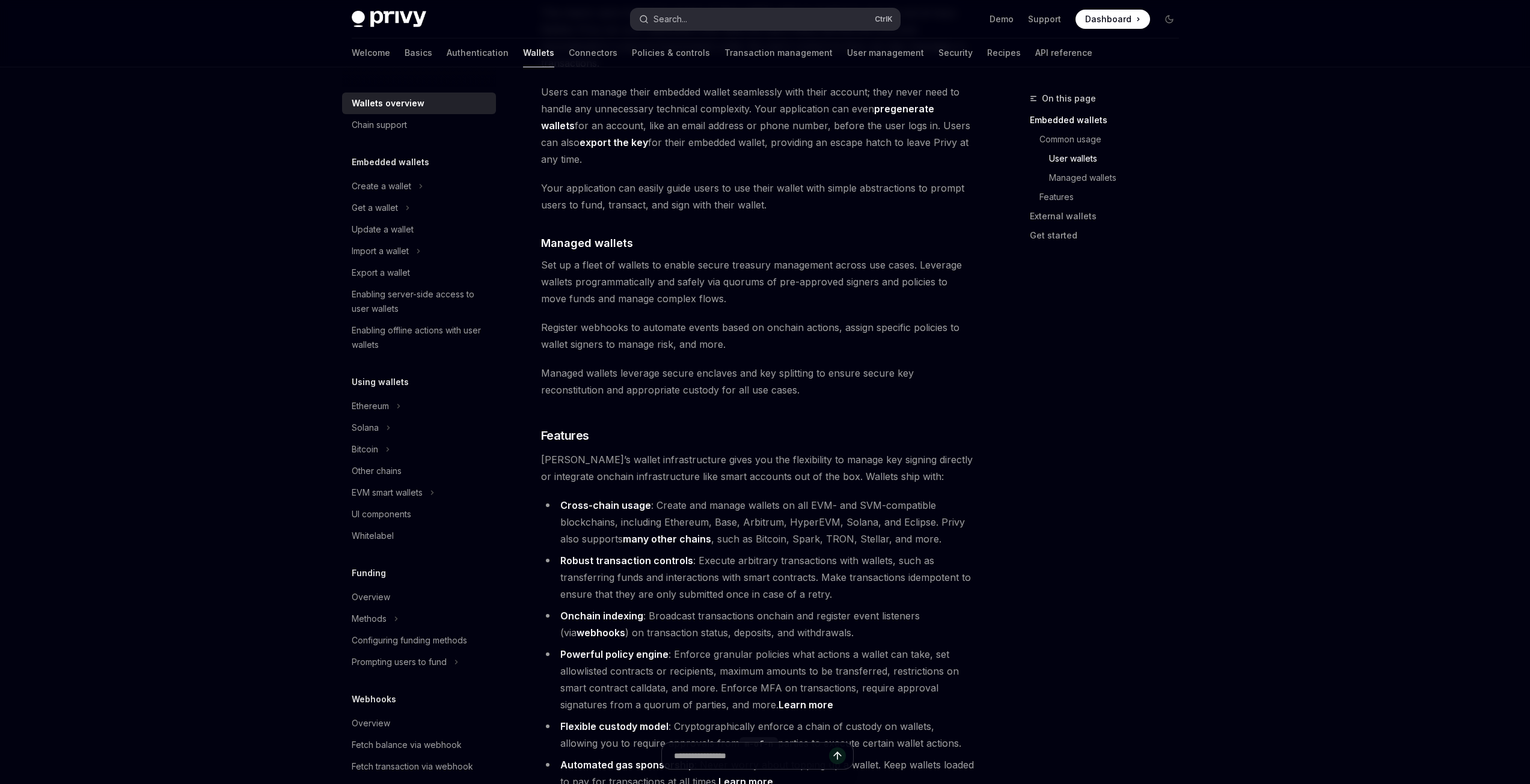
scroll to position [986, 0]
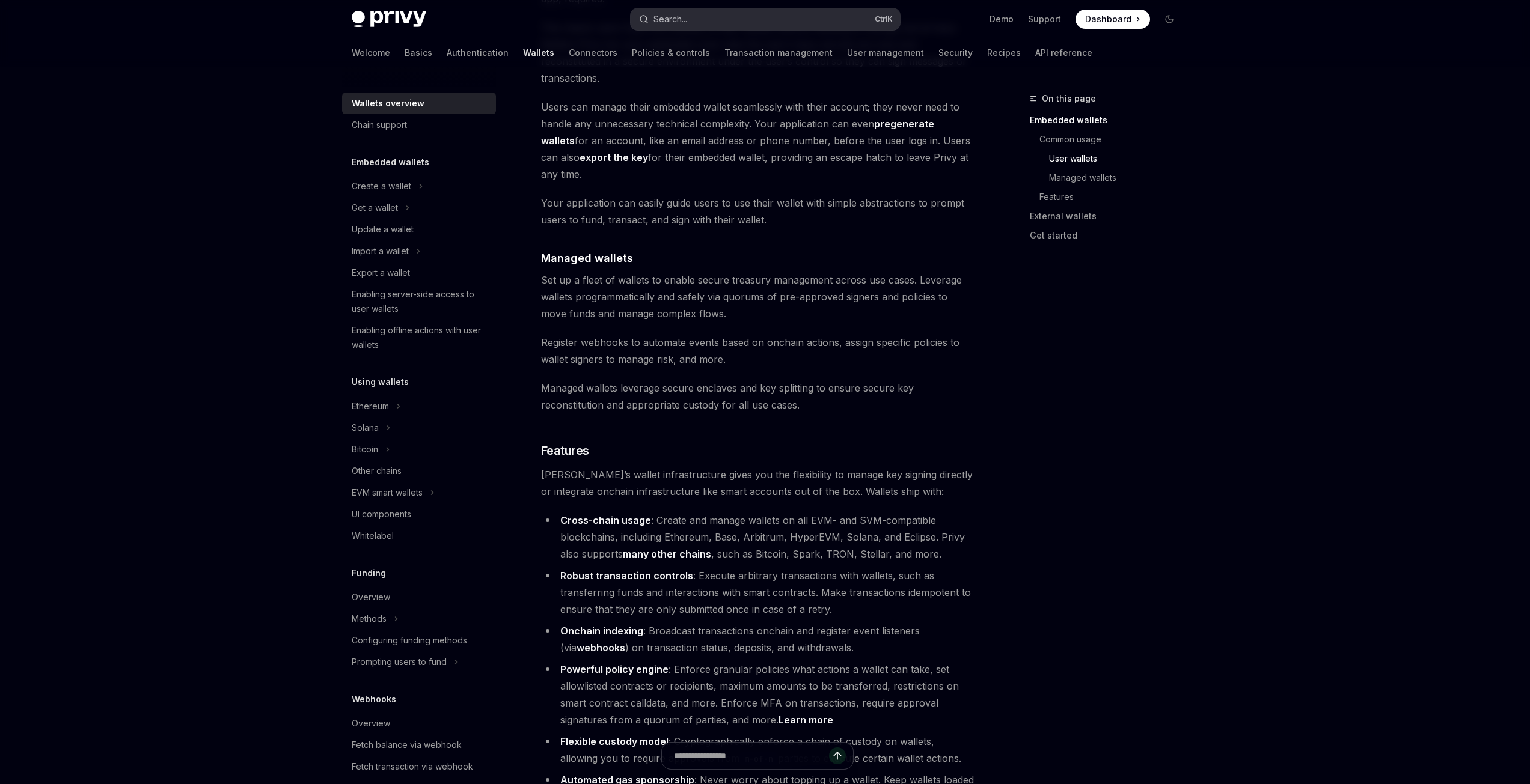
click at [692, 17] on button "Search... Ctrl K" at bounding box center [765, 19] width 269 height 21
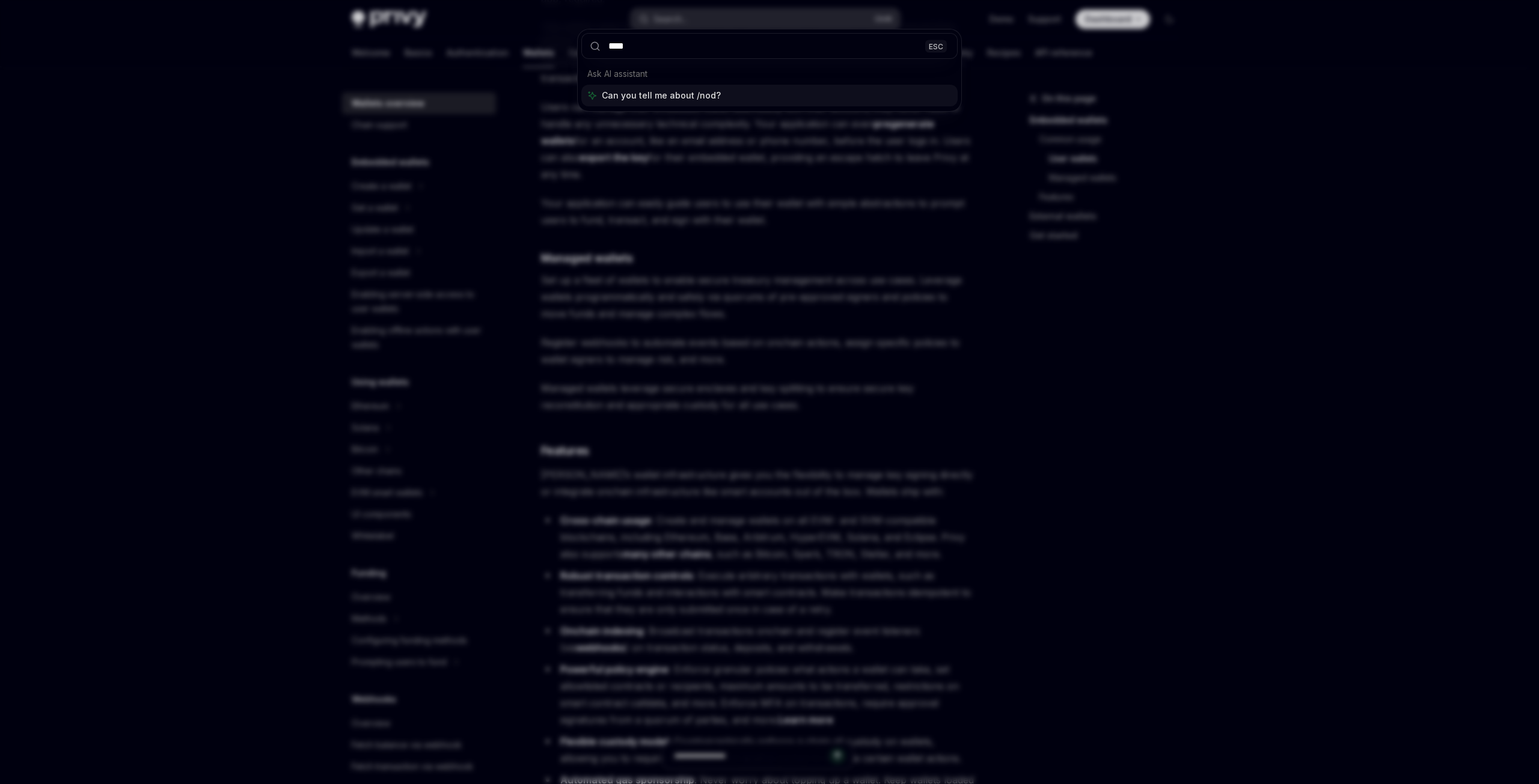
type input "*****"
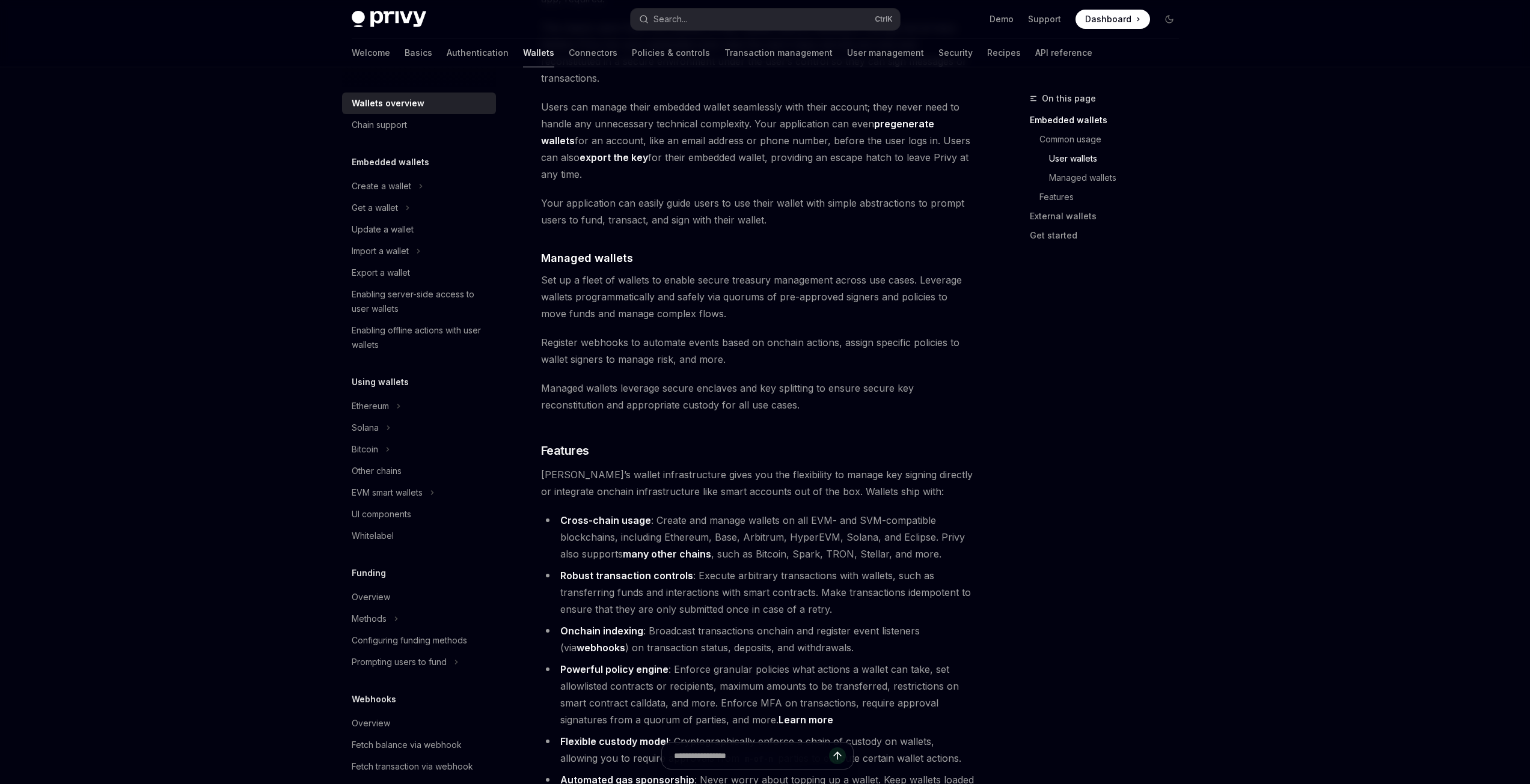
type textarea "*"
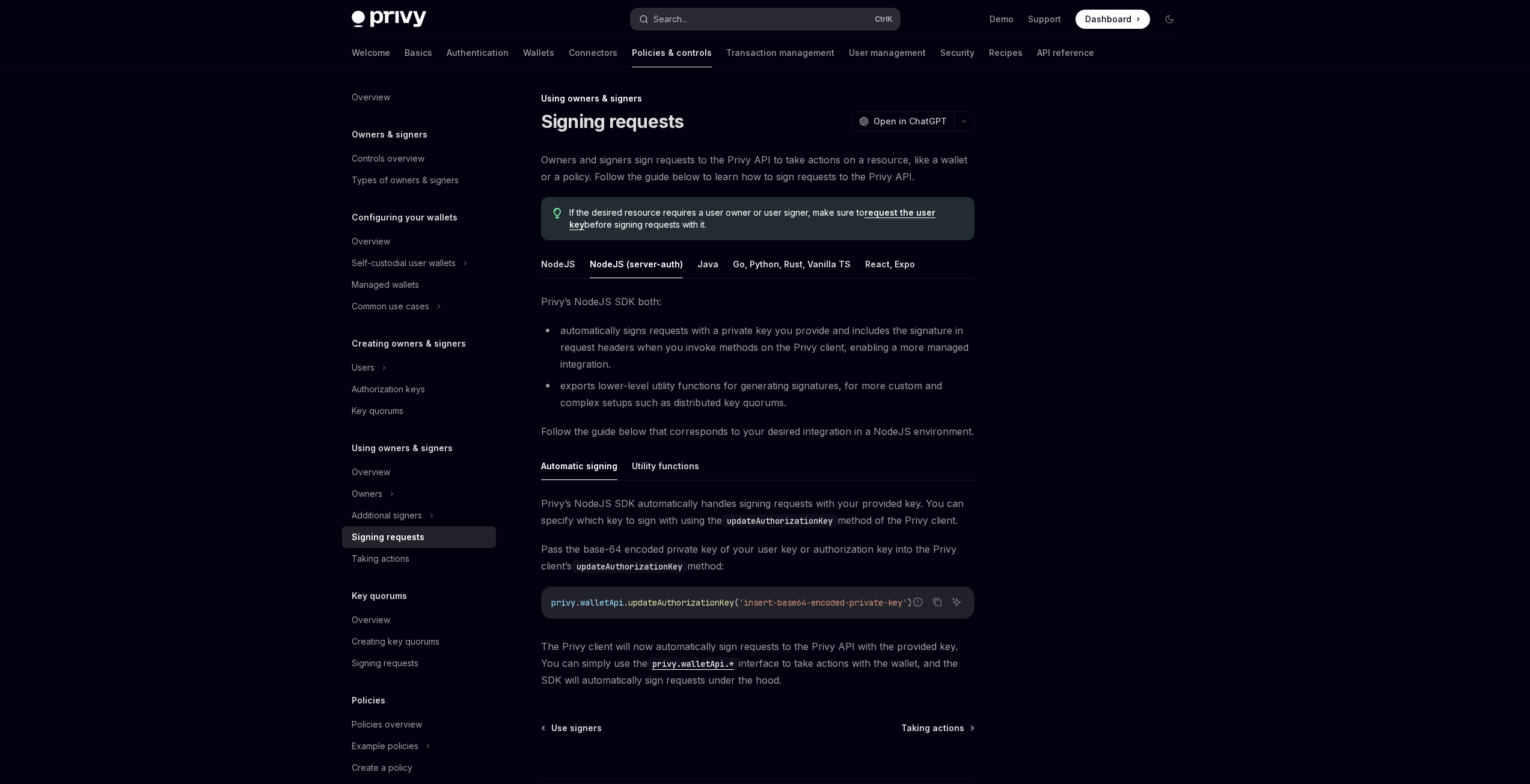
click at [759, 13] on button "Search... Ctrl K" at bounding box center [765, 19] width 269 height 21
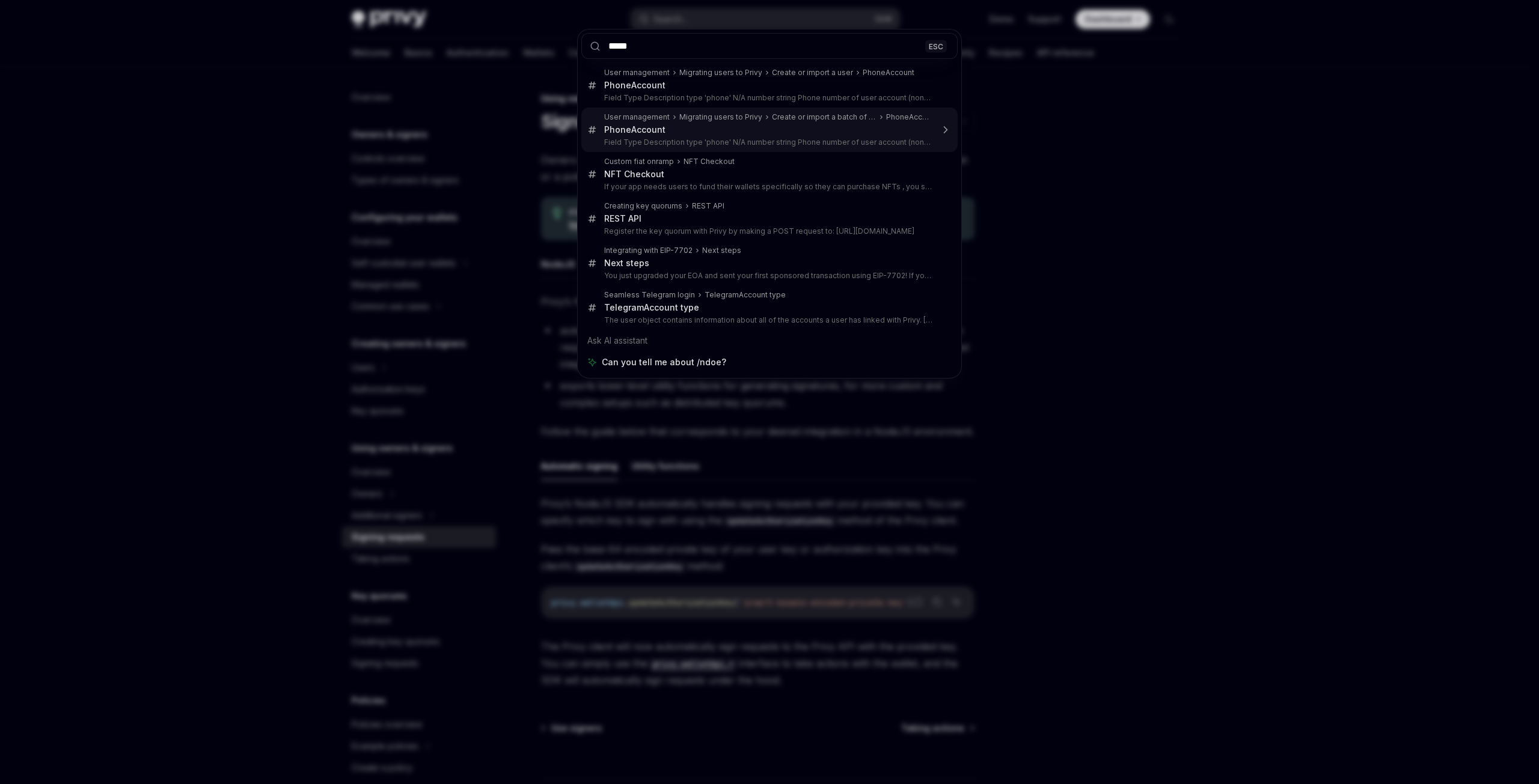
type input "*****"
click at [116, 397] on div "***** ESC User management Migrating users to Privy Create or import a user Phon…" at bounding box center [769, 392] width 1539 height 784
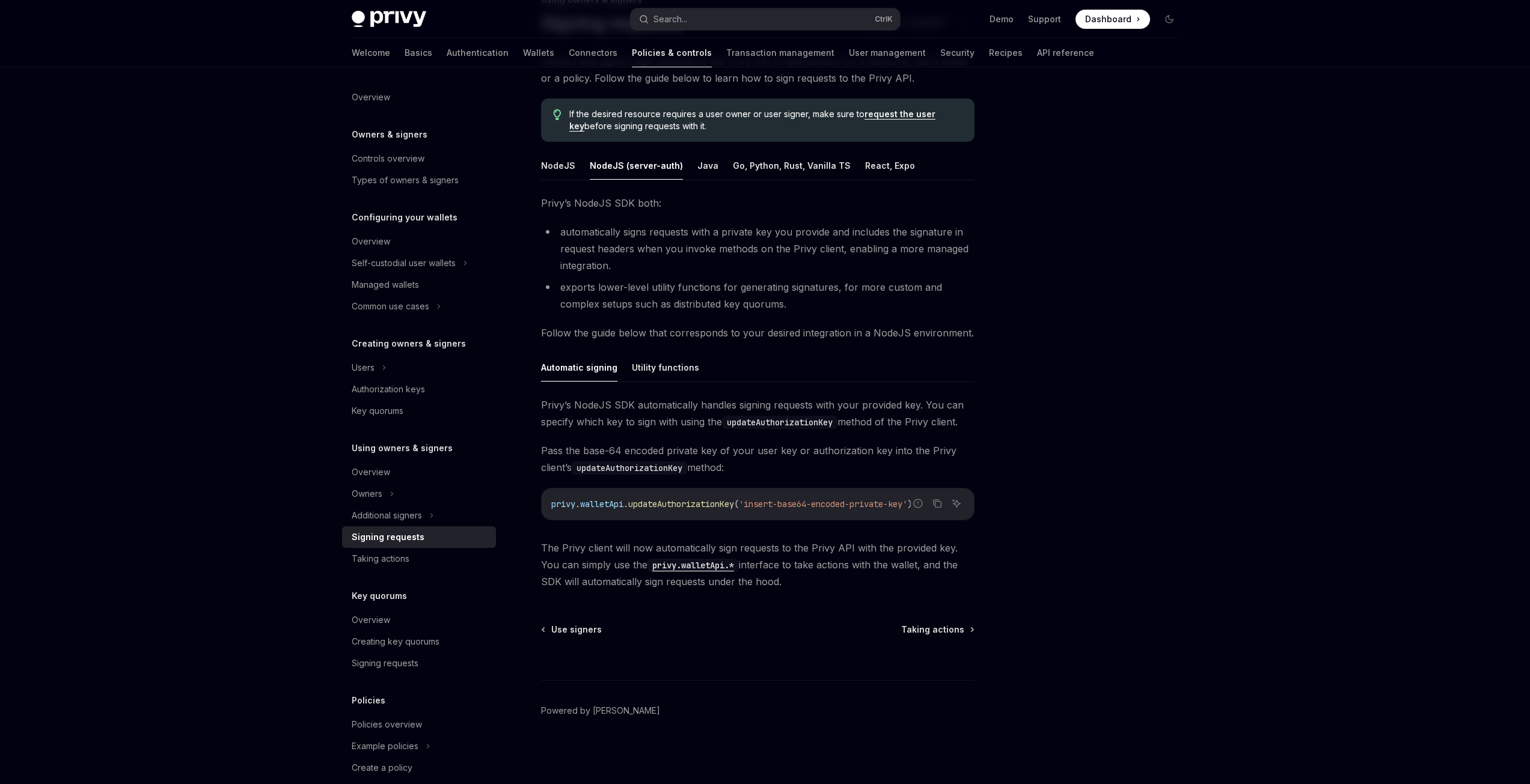
click at [504, 51] on div "Welcome Basics Authentication Wallets Connectors Policies & controls Transactio…" at bounding box center [723, 53] width 742 height 28
click at [446, 50] on link "Authentication" at bounding box center [477, 53] width 62 height 28
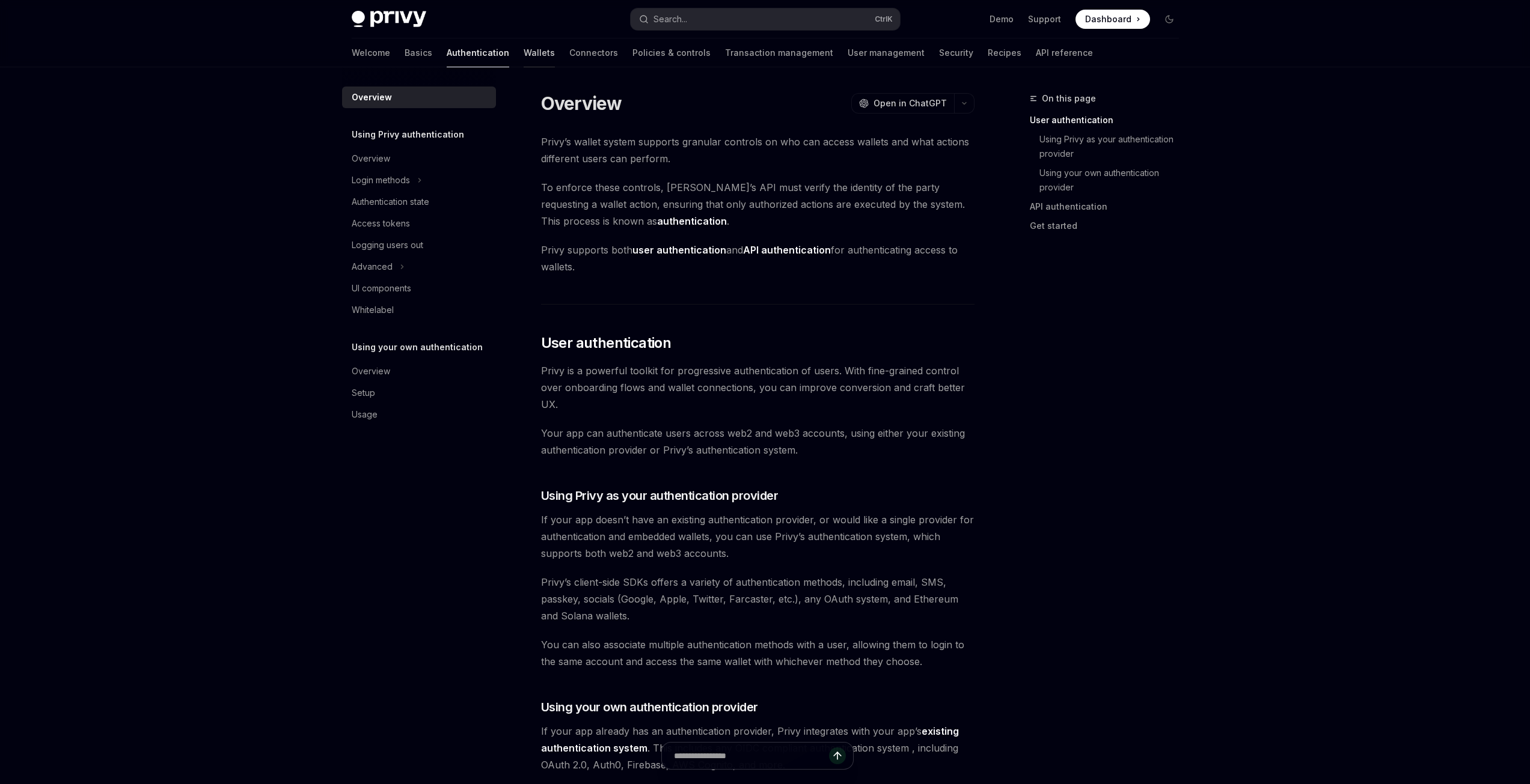
click at [524, 66] on div at bounding box center [539, 67] width 31 height 2
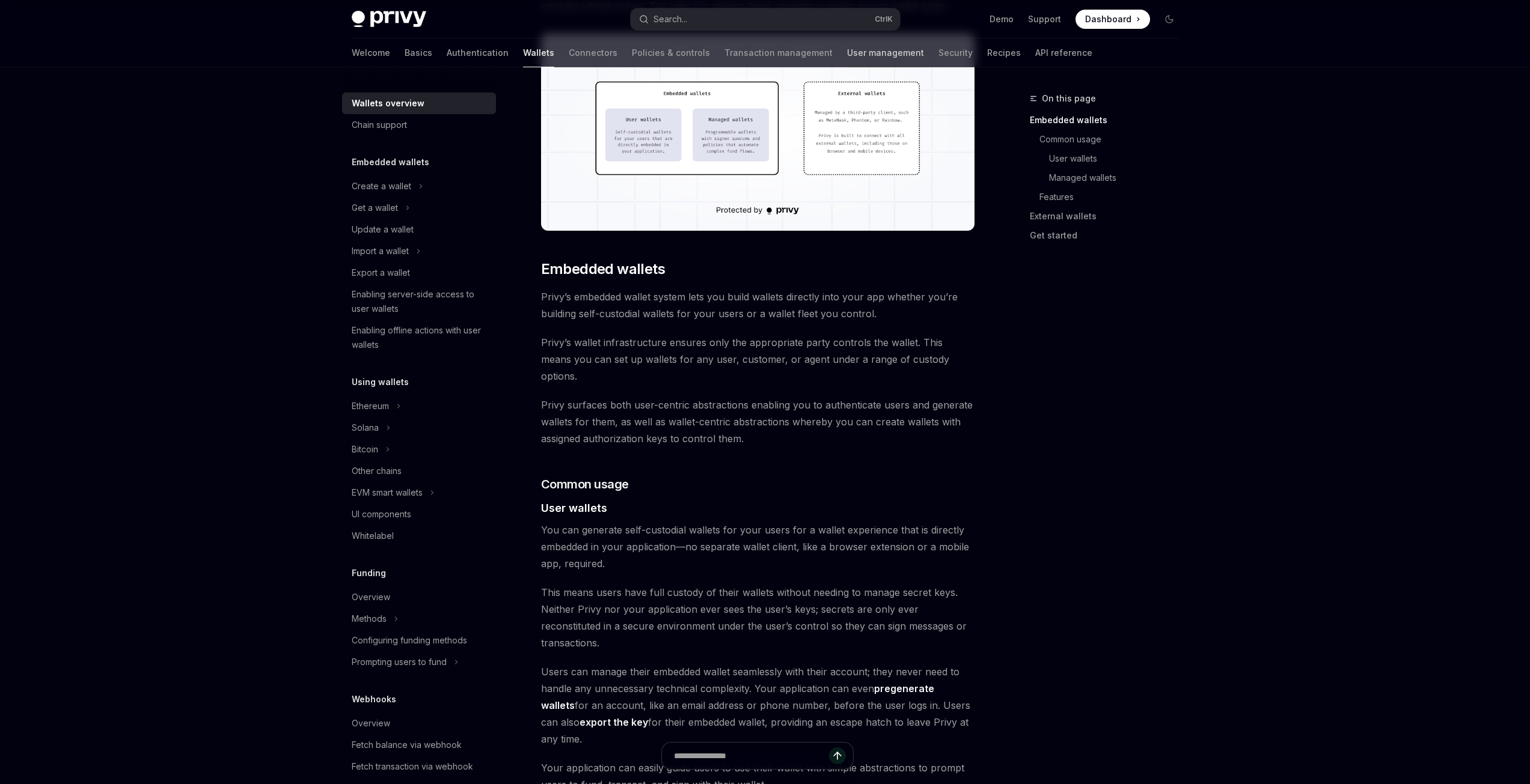
click at [847, 44] on link "User management" at bounding box center [885, 53] width 77 height 28
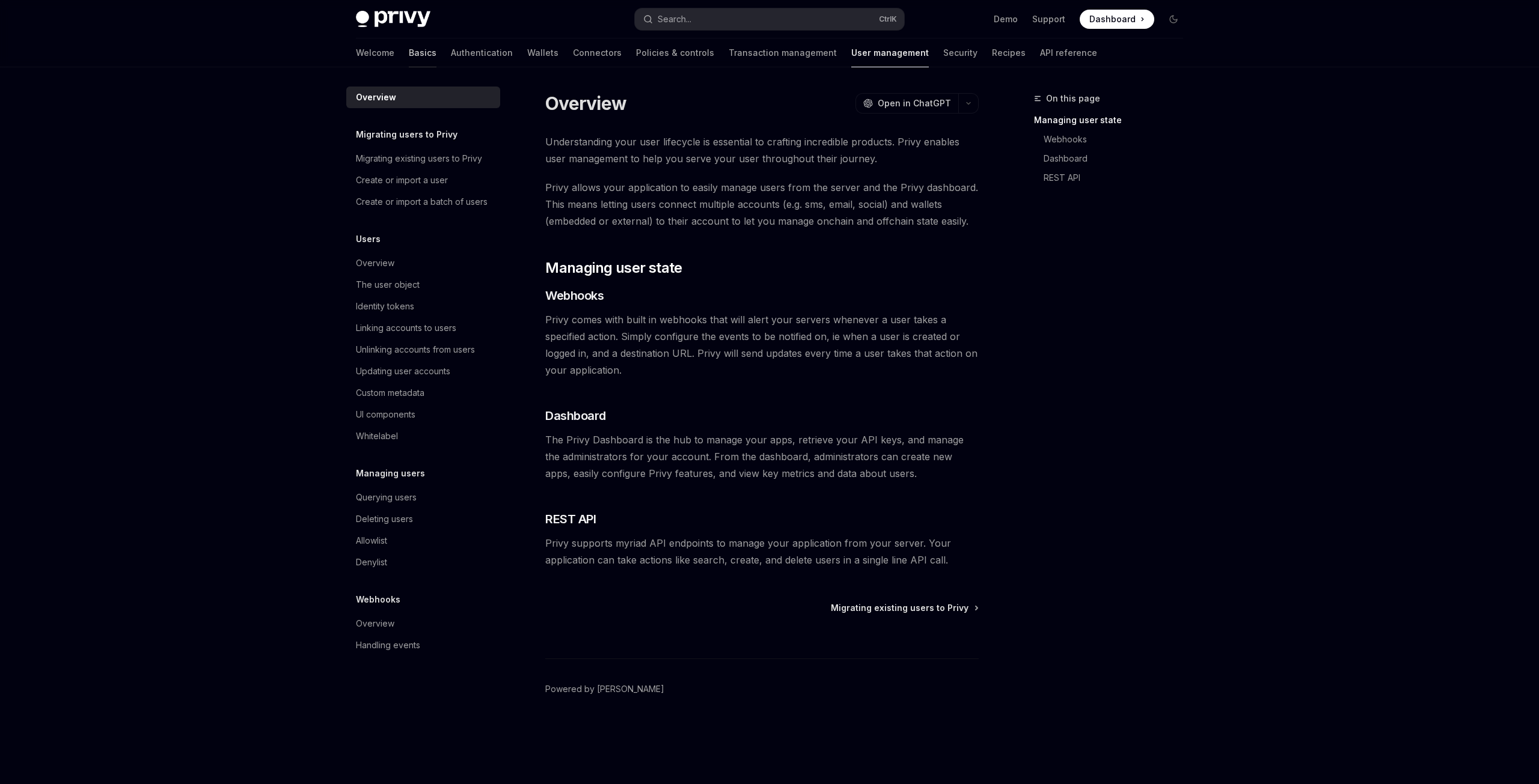
click at [409, 51] on link "Basics" at bounding box center [423, 53] width 28 height 28
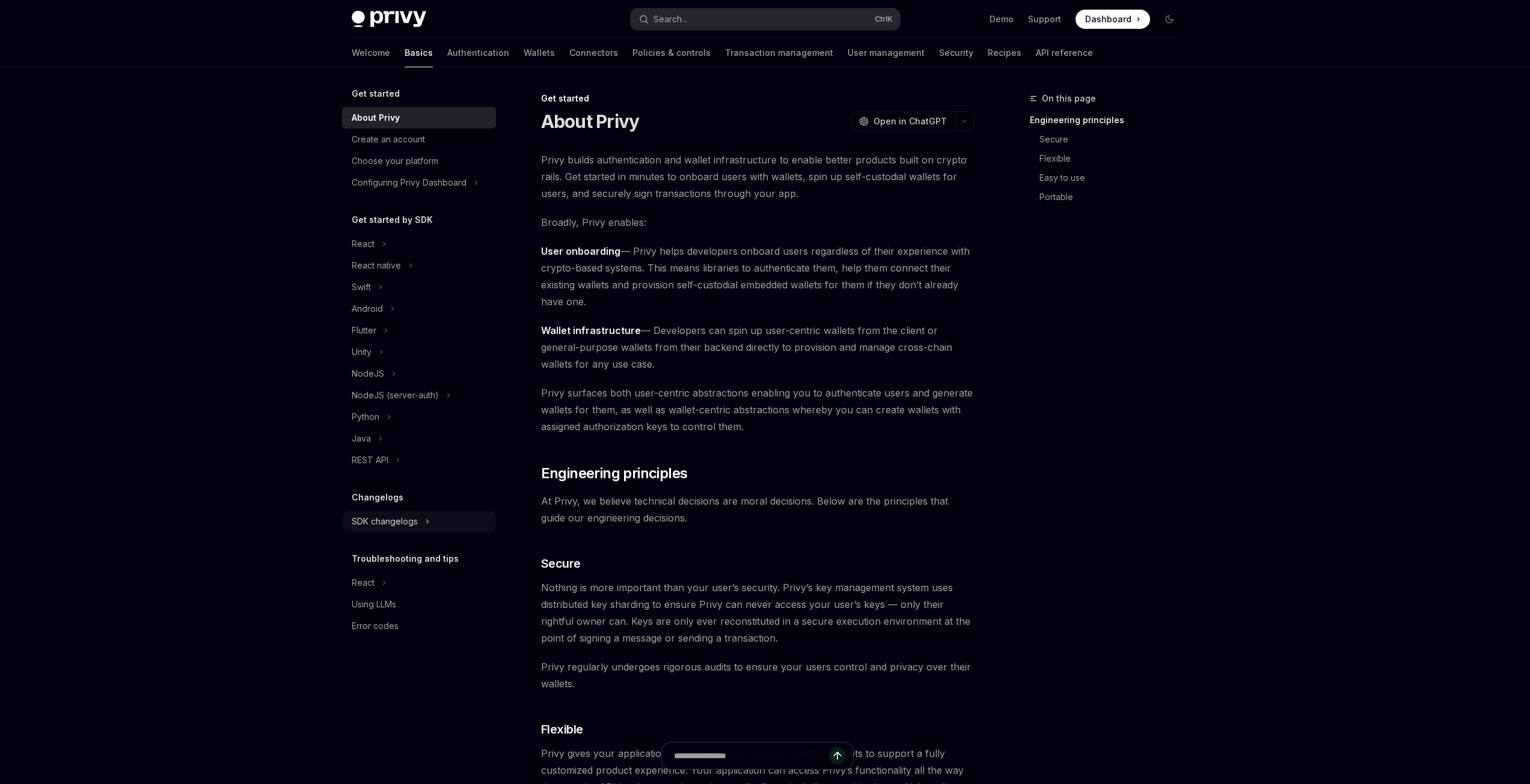
click at [450, 517] on div "SDK changelogs" at bounding box center [419, 521] width 154 height 21
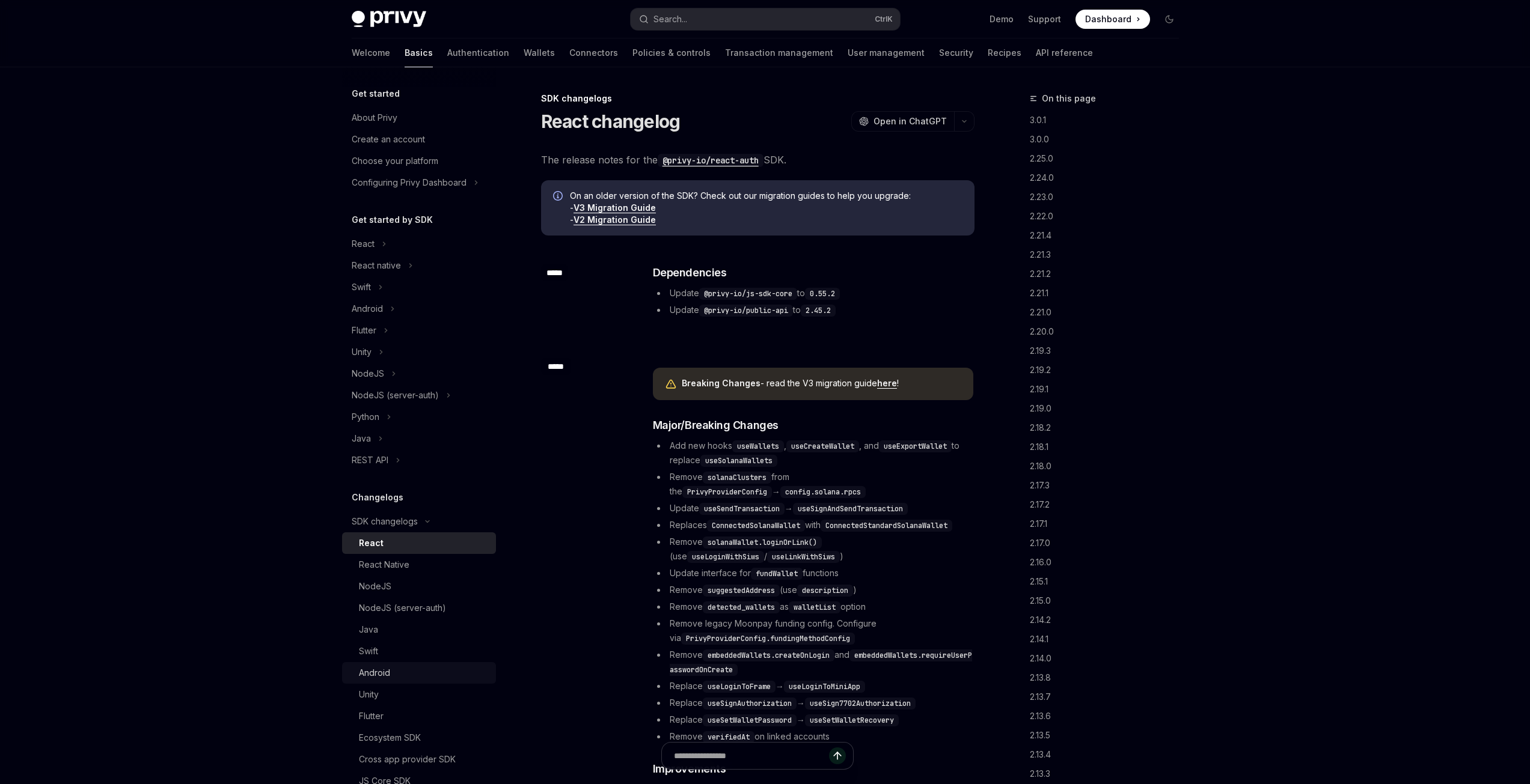
scroll to position [158, 0]
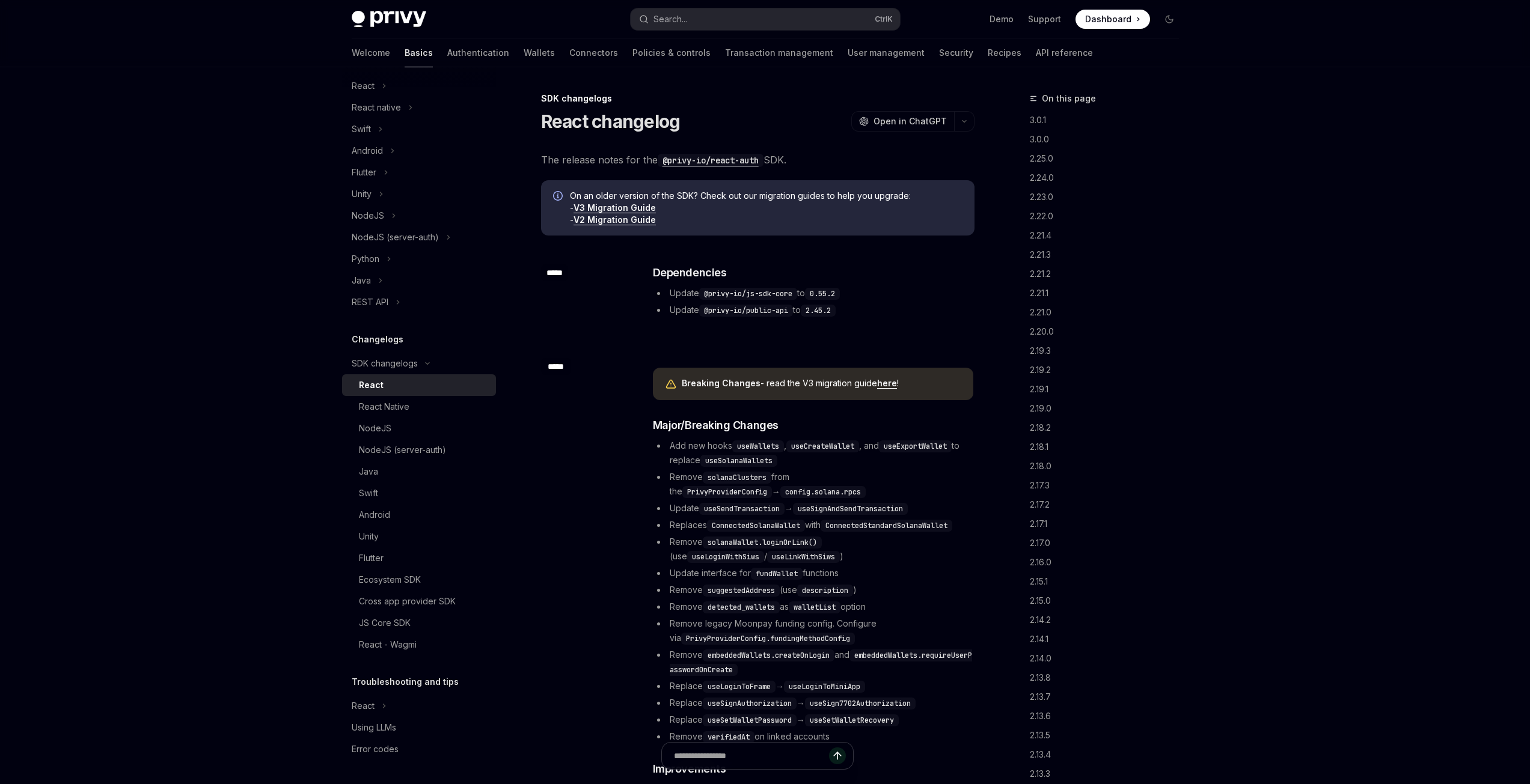
click at [632, 206] on link "V3 Migration Guide" at bounding box center [615, 208] width 82 height 11
type textarea "*"
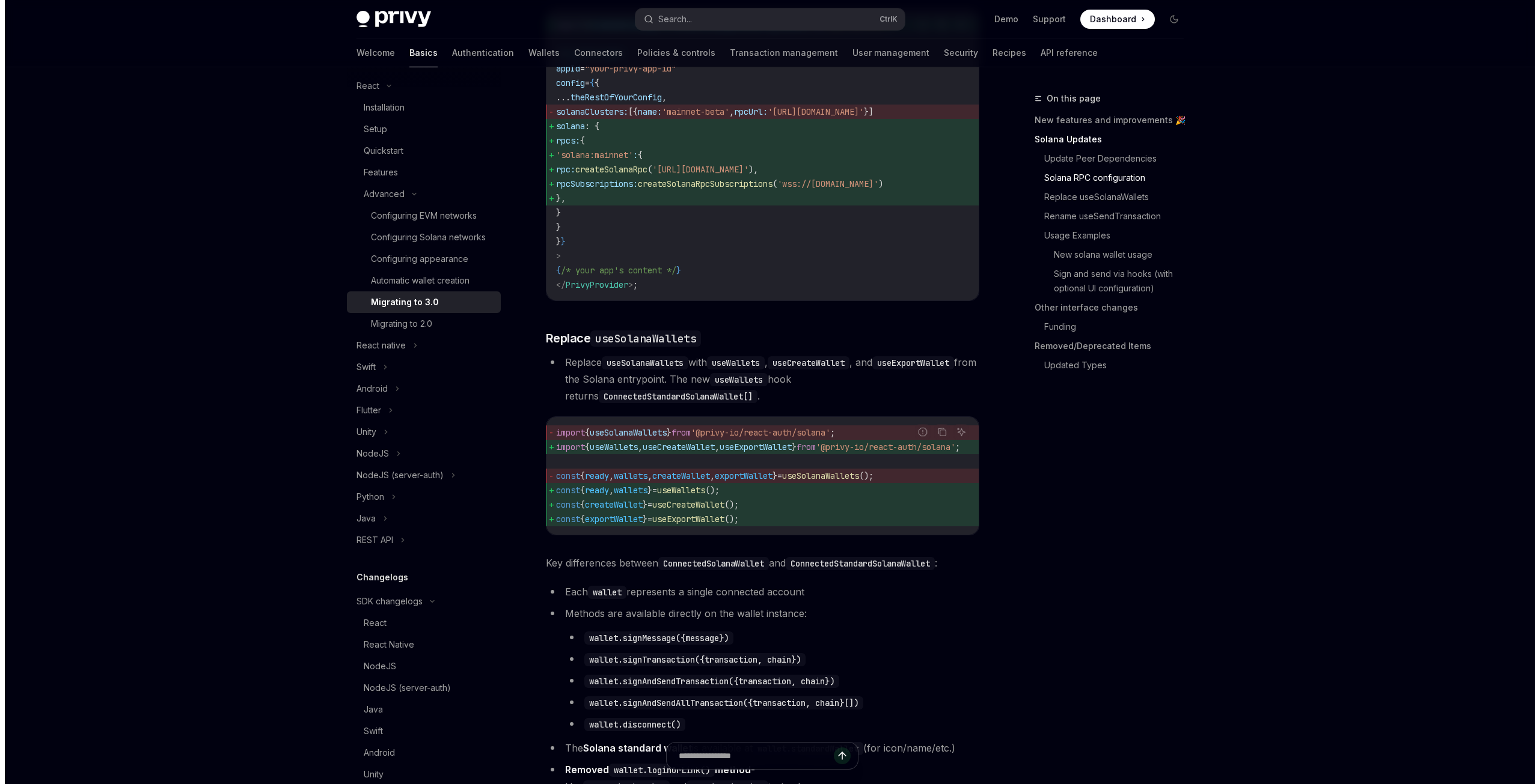
scroll to position [841, 0]
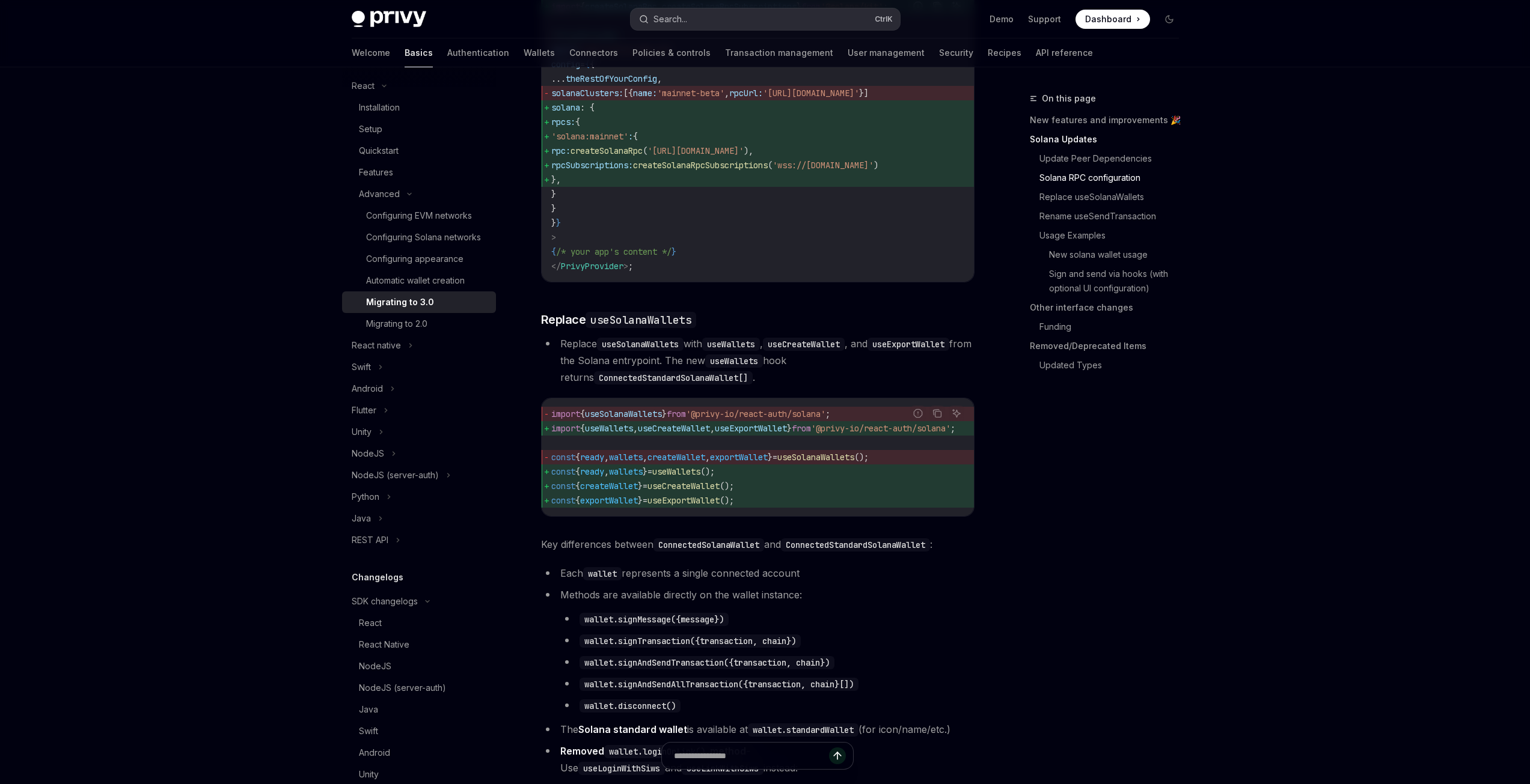
click at [719, 14] on button "Search... Ctrl K" at bounding box center [765, 19] width 269 height 21
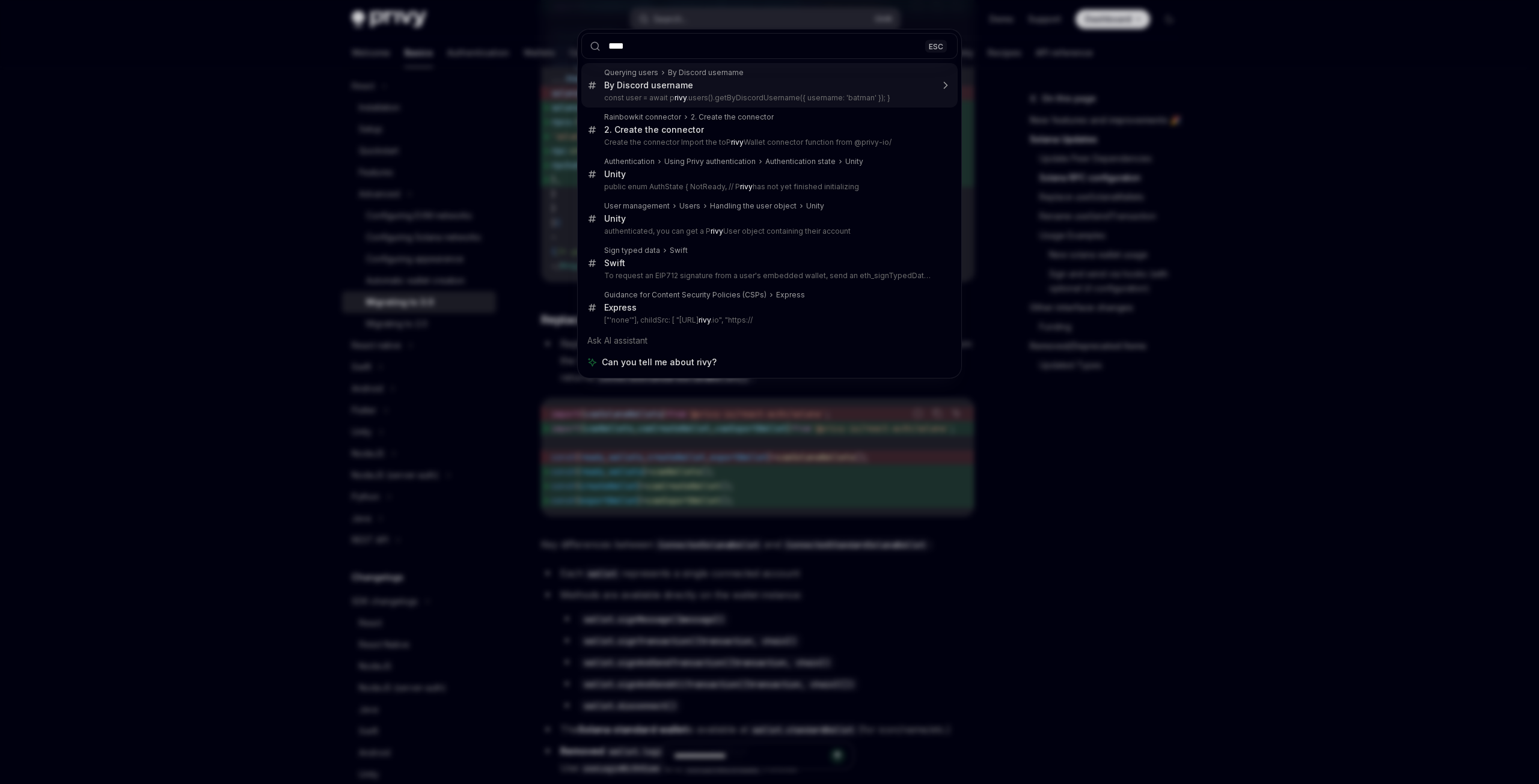
type input "***"
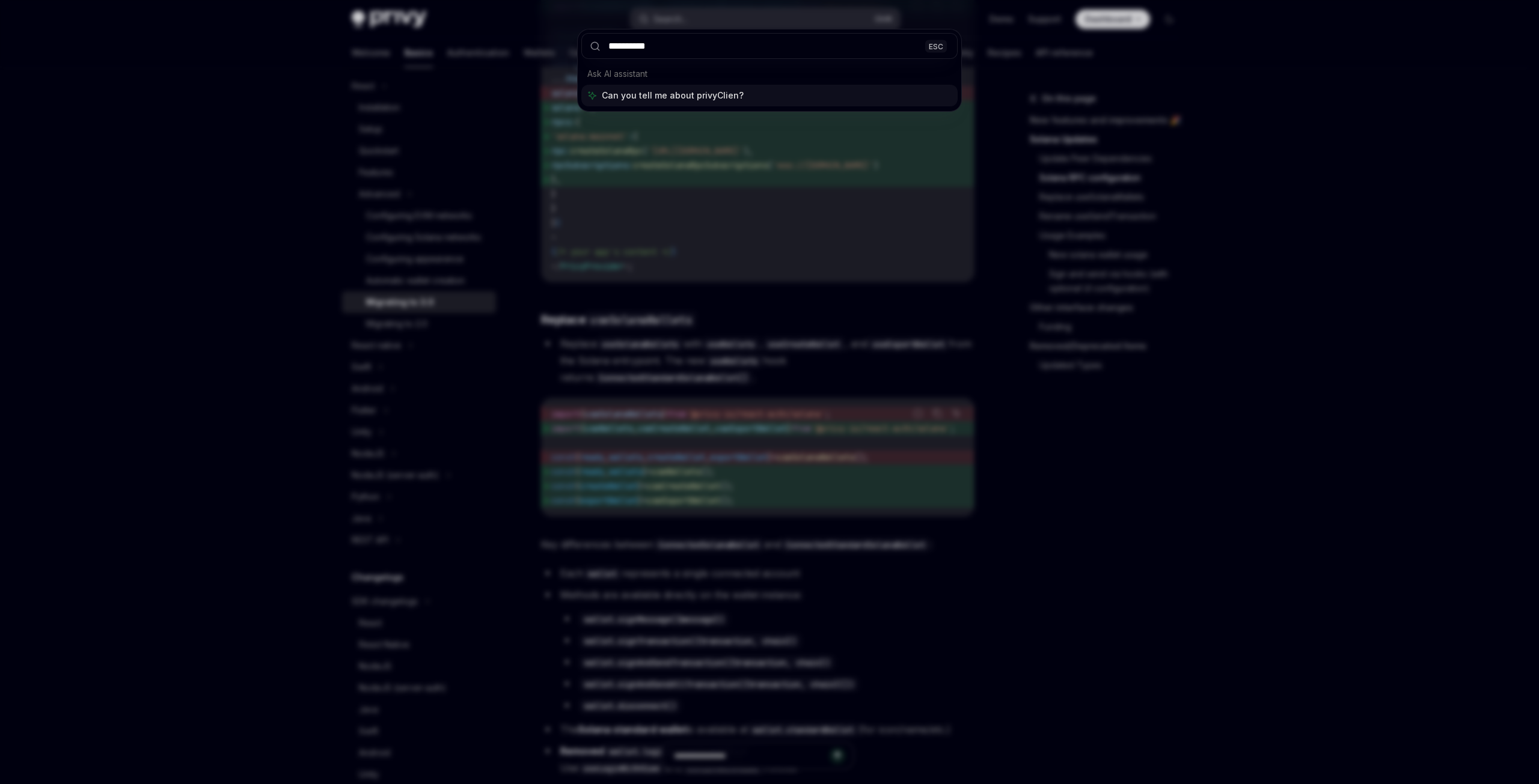
type input "**********"
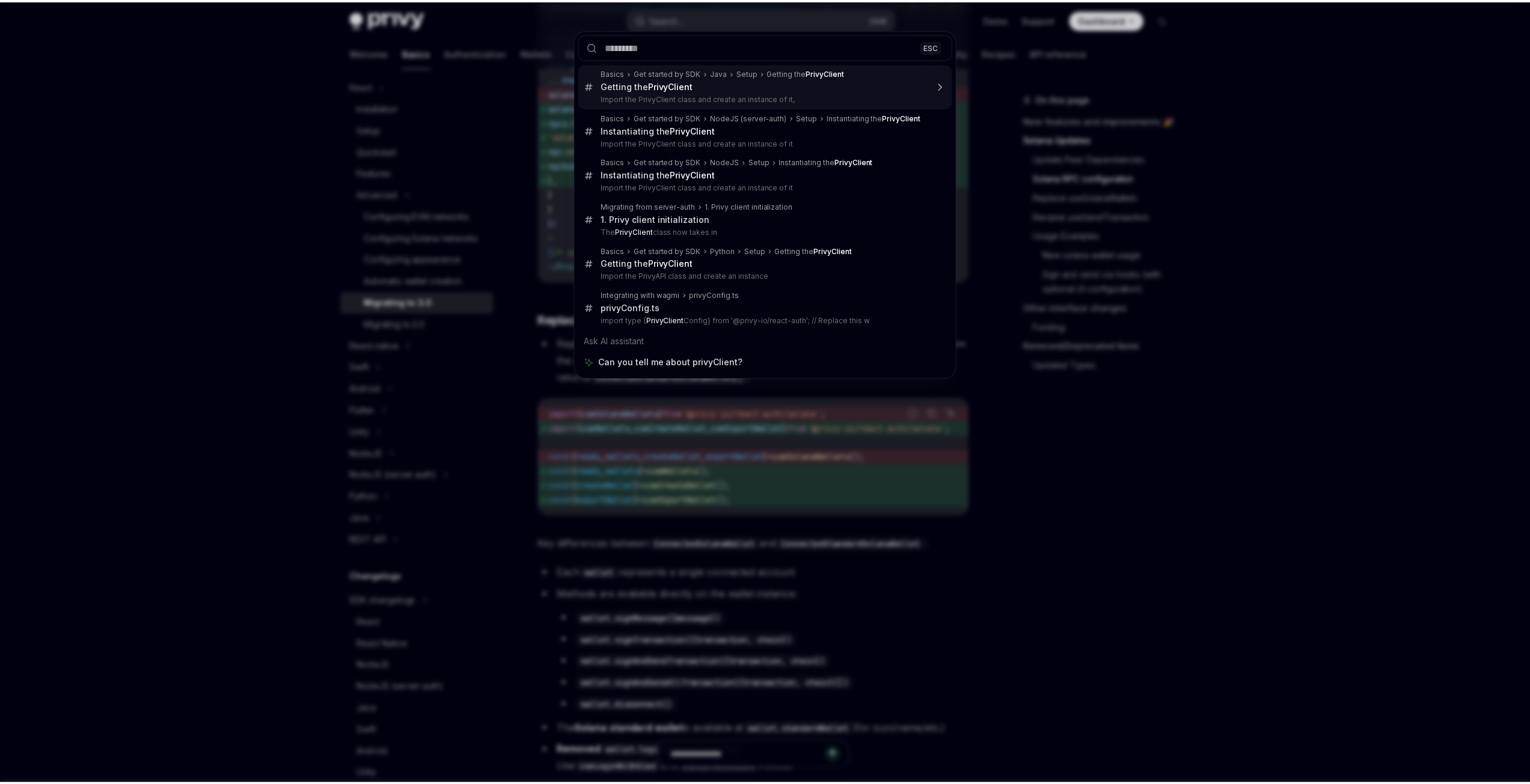
scroll to position [151, 0]
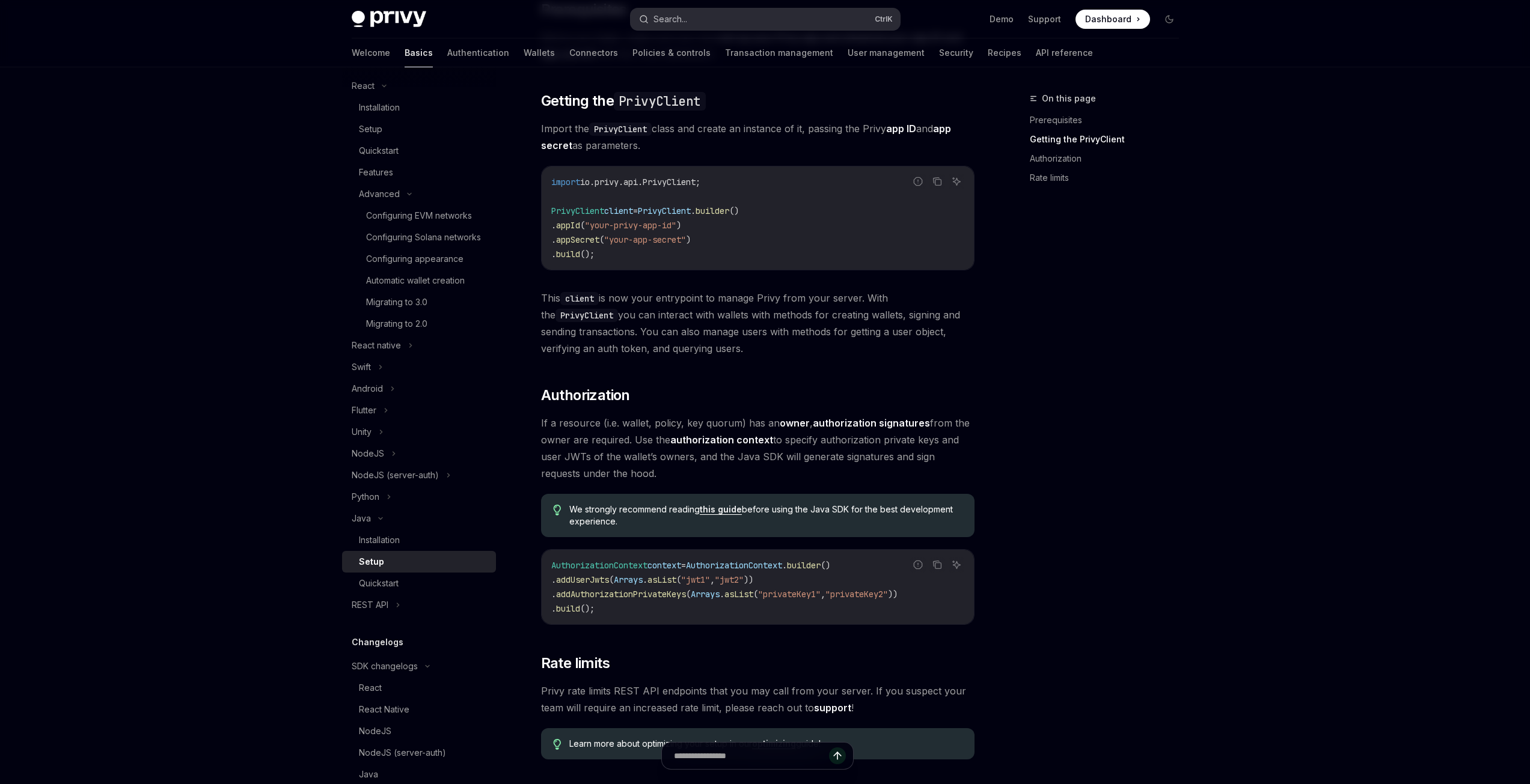
click at [712, 15] on button "Search... Ctrl K" at bounding box center [765, 19] width 269 height 21
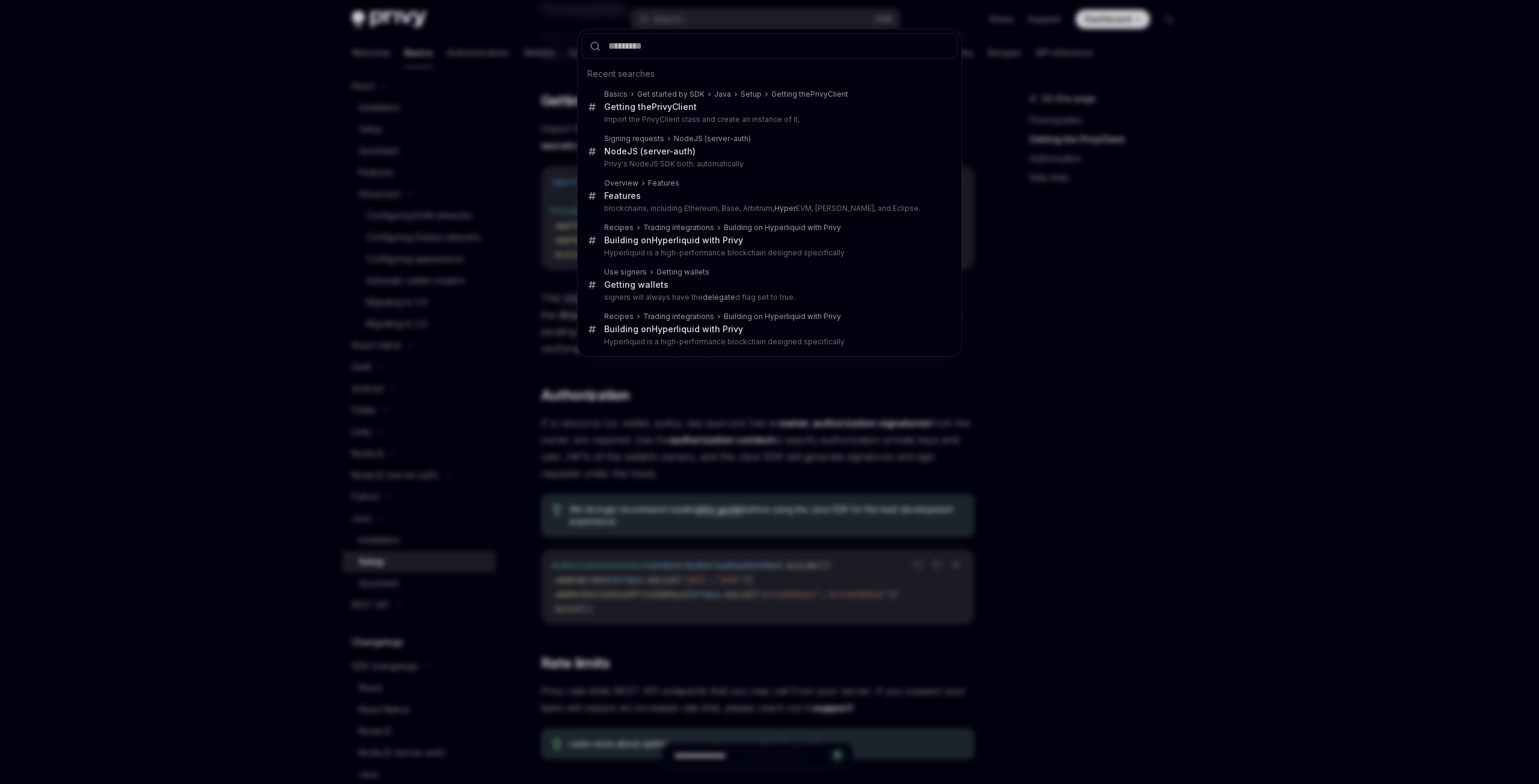
click at [184, 316] on div "Recent searches Basics Get started by SDK Java Setup Getting the PrivyClient Ge…" at bounding box center [769, 392] width 1539 height 784
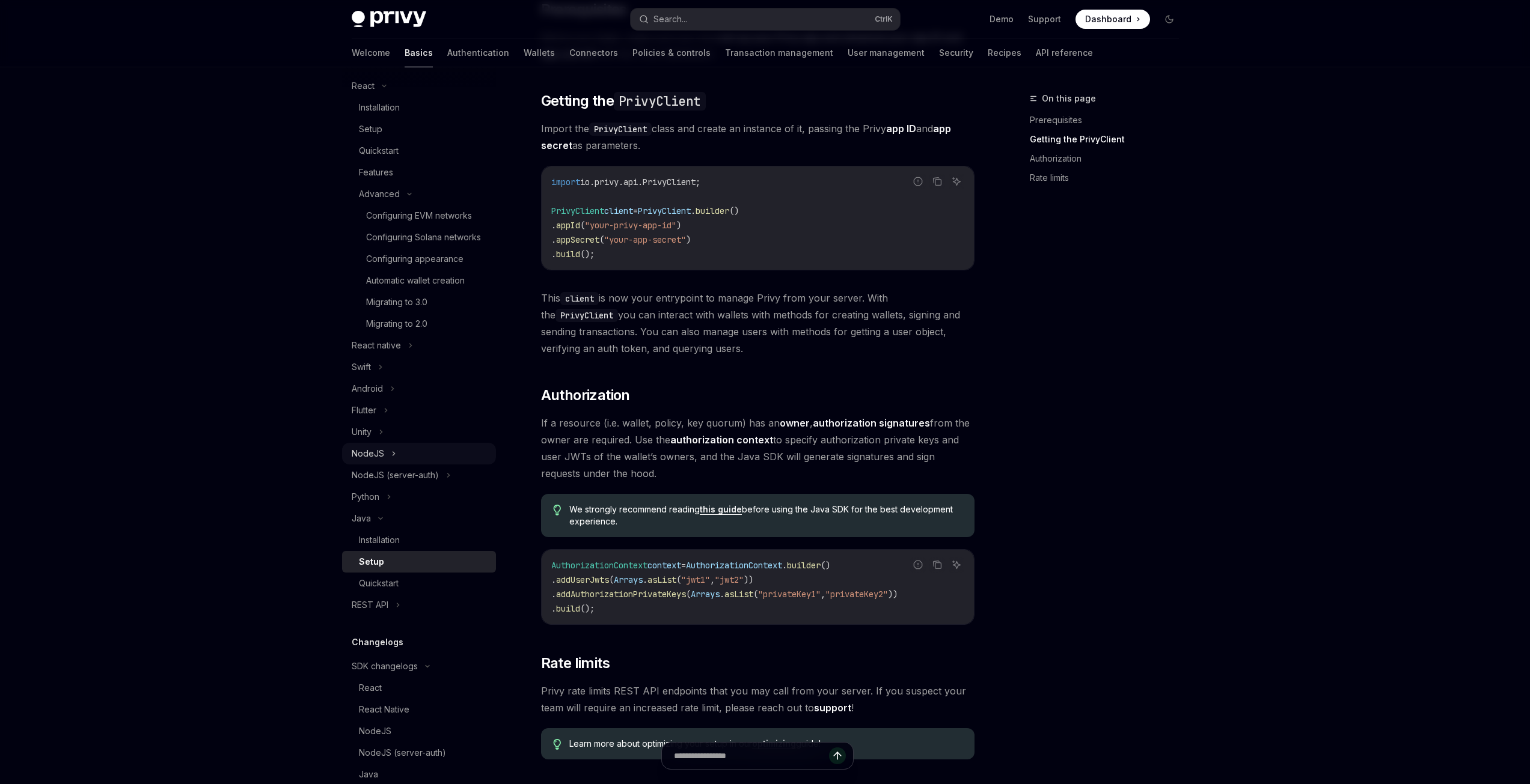
click at [421, 463] on div "NodeJS" at bounding box center [419, 453] width 154 height 21
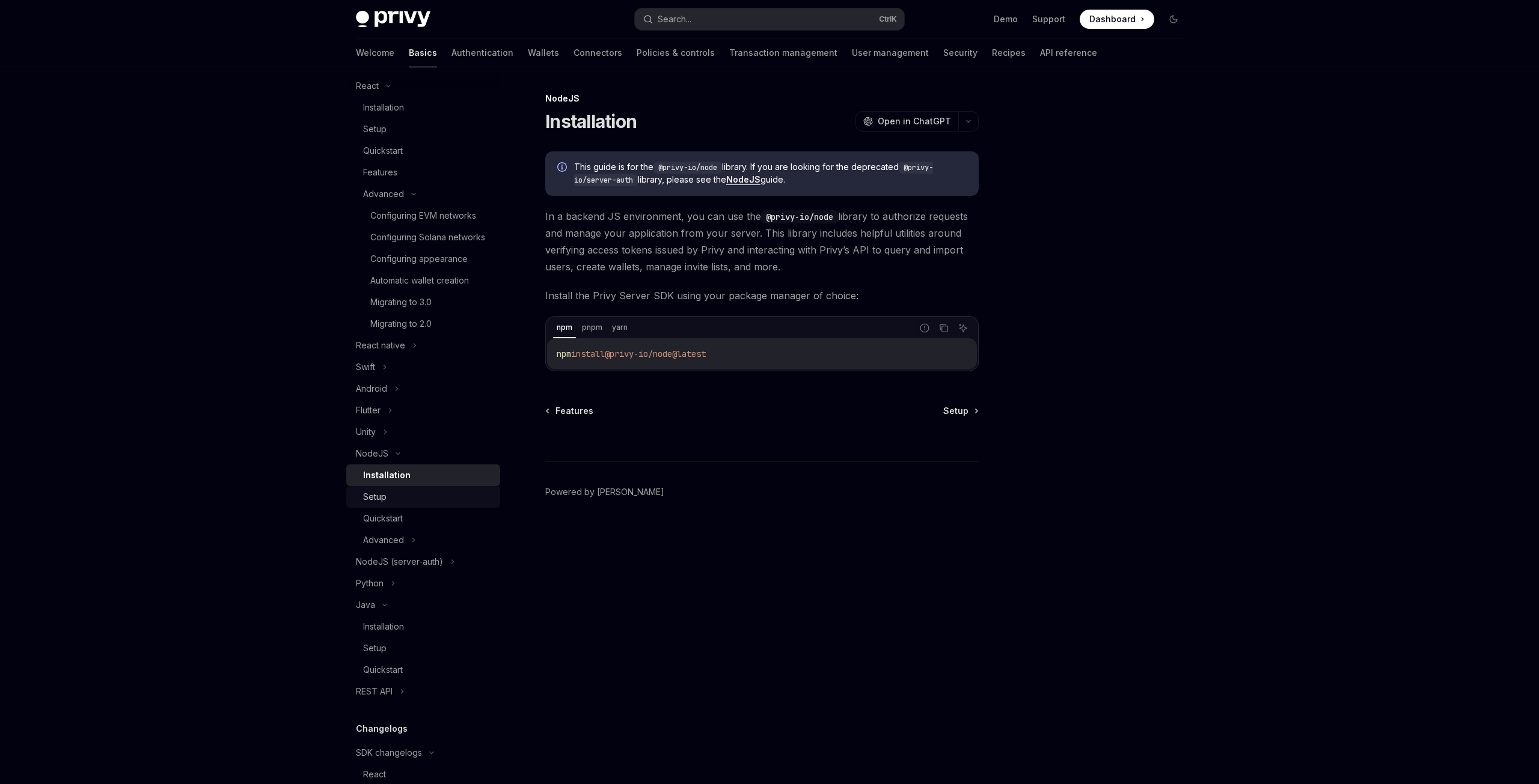
click at [461, 504] on div "Setup" at bounding box center [428, 497] width 130 height 14
type textarea "*"
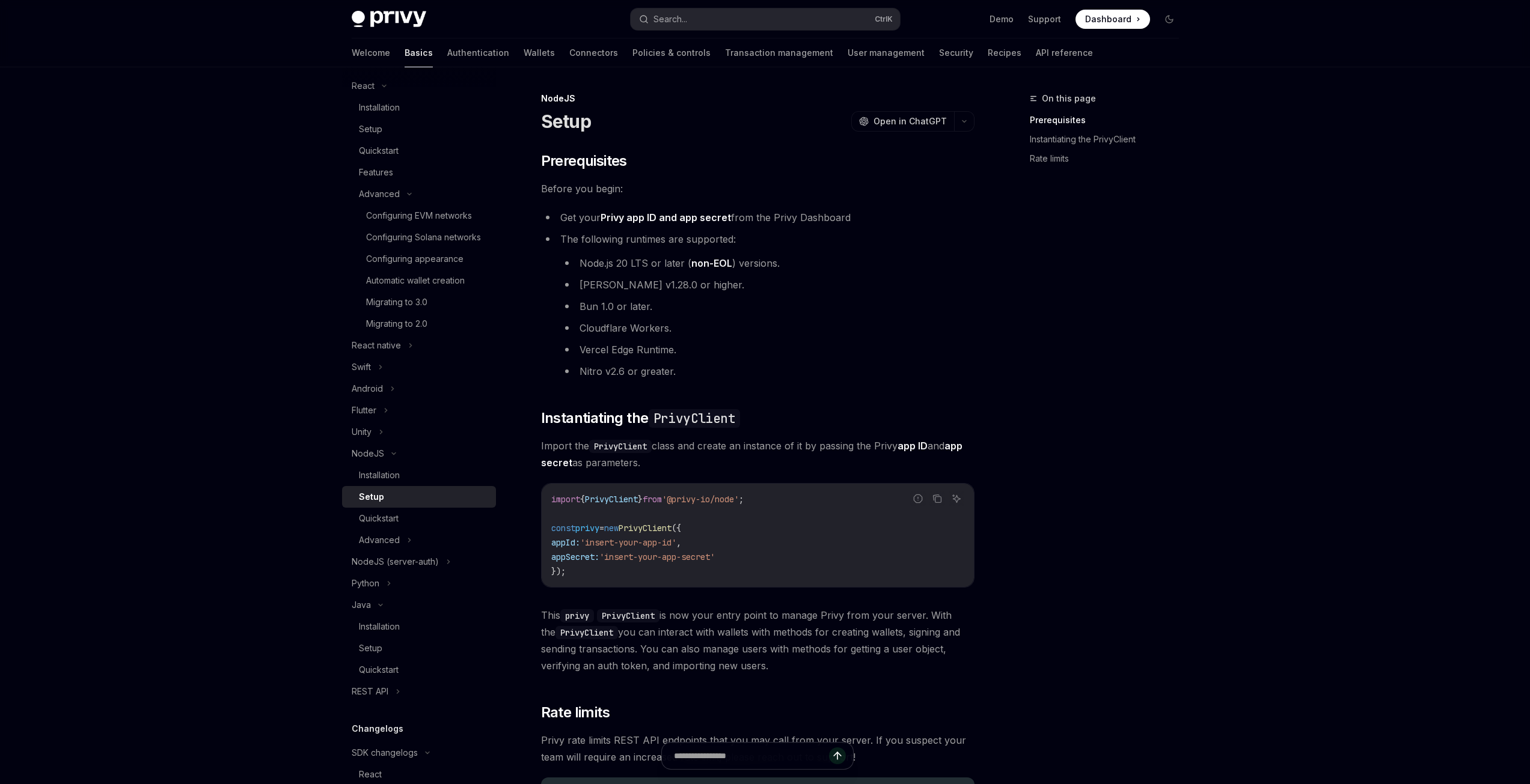
click at [917, 470] on span "Import the PrivyClient class and create an instance of it by passing the Privy …" at bounding box center [758, 454] width 434 height 34
